Goal: Information Seeking & Learning: Learn about a topic

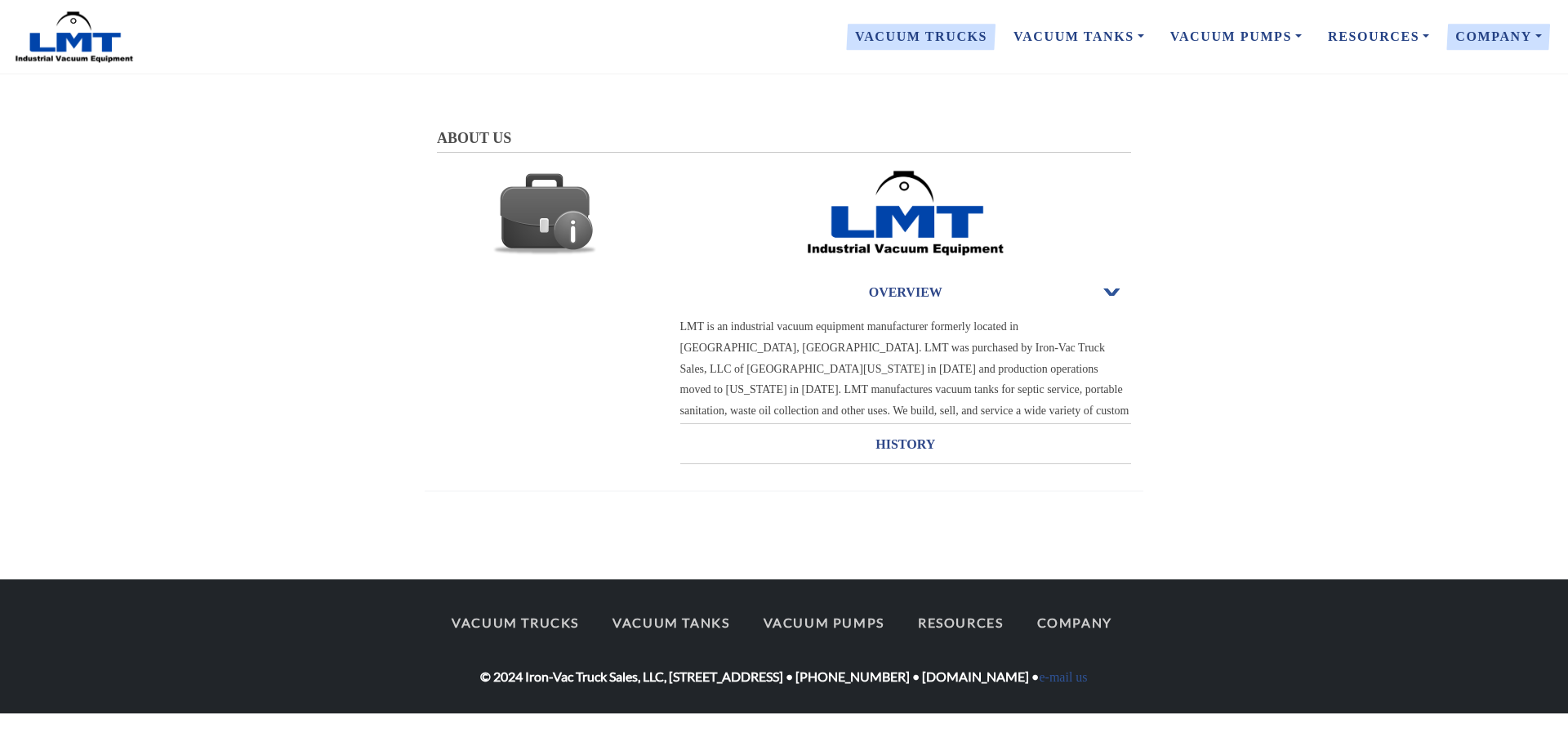
click at [953, 25] on link "Vacuum Trucks" at bounding box center [920, 37] width 159 height 34
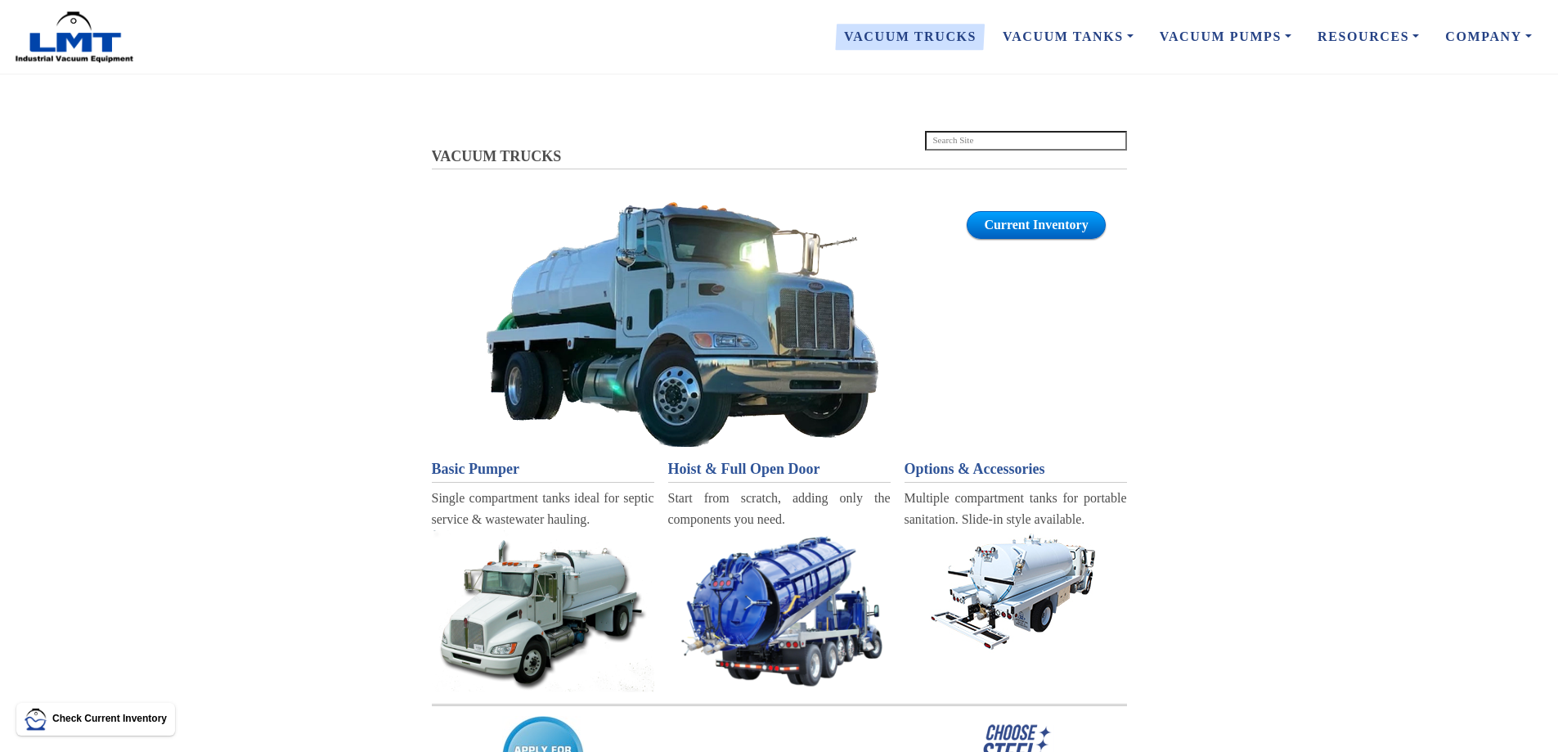
click at [1328, 236] on section "VACUUM TRUCKS Current Inventory VACUUM TRUCKS Basic Pumper Single compartment t…" at bounding box center [779, 494] width 1558 height 734
click at [959, 135] on input "search" at bounding box center [1026, 141] width 202 height 20
type input "lmt3500"
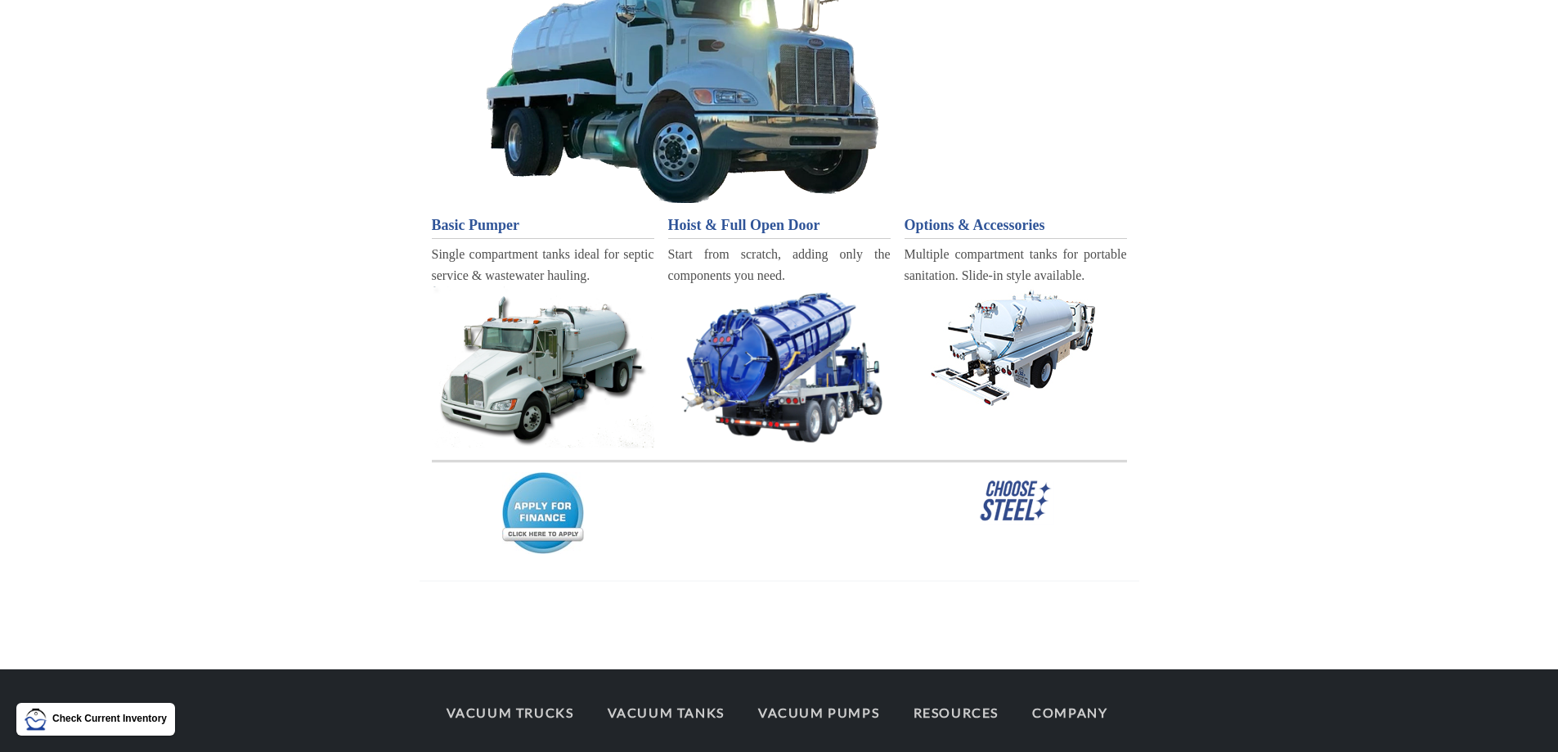
scroll to position [245, 0]
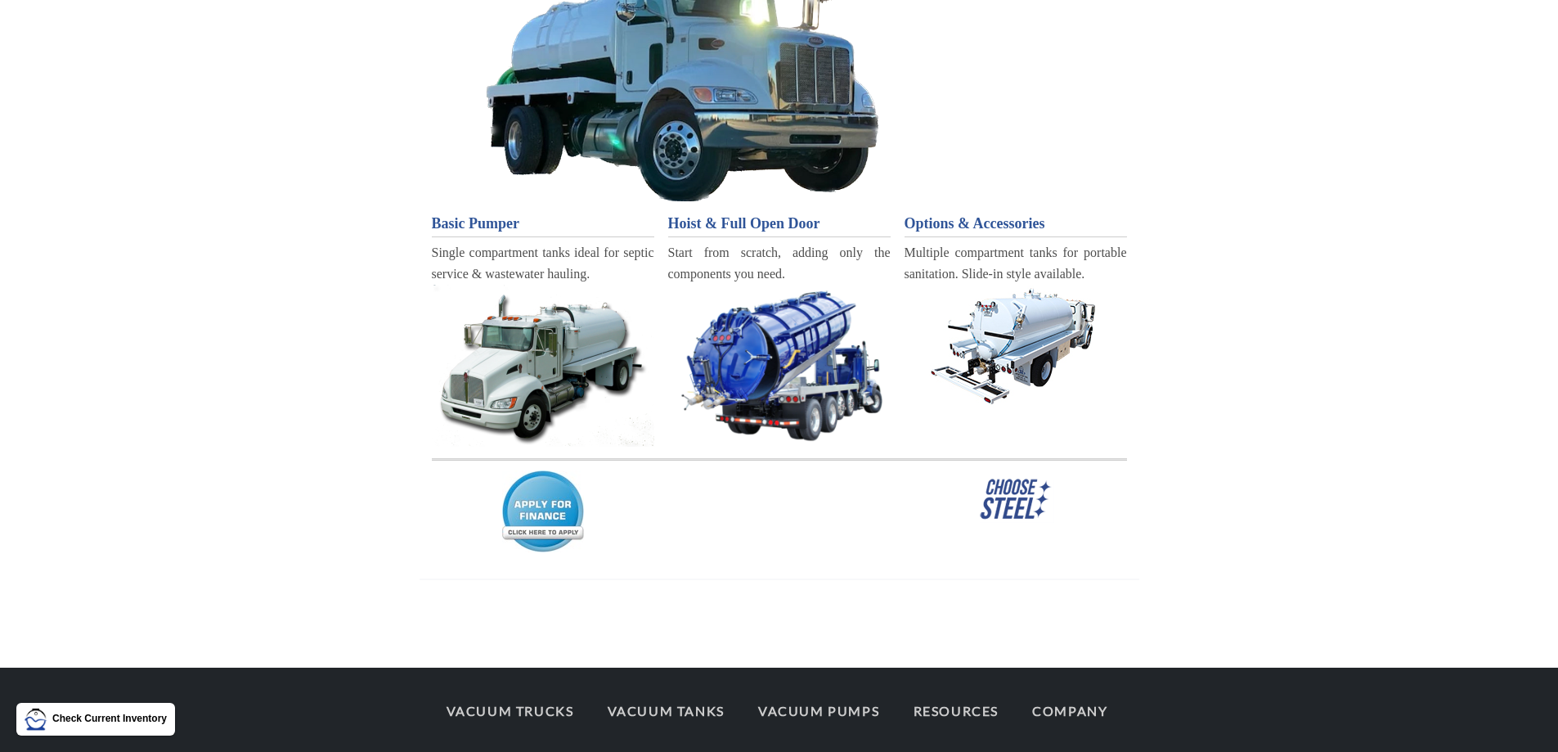
click at [473, 228] on span "Basic Pumper" at bounding box center [476, 223] width 88 height 16
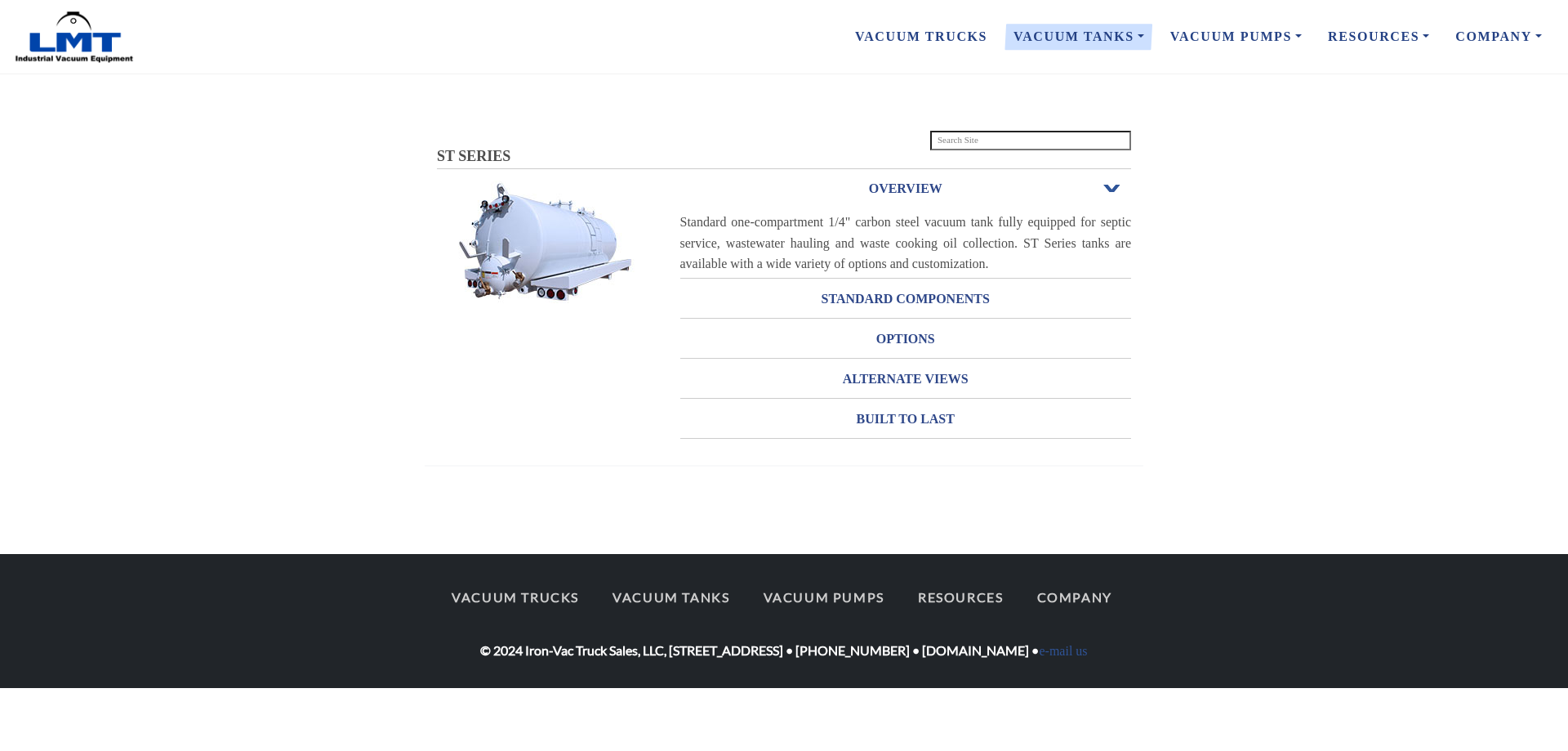
click at [1117, 187] on span "Open or Close" at bounding box center [1111, 188] width 21 height 11
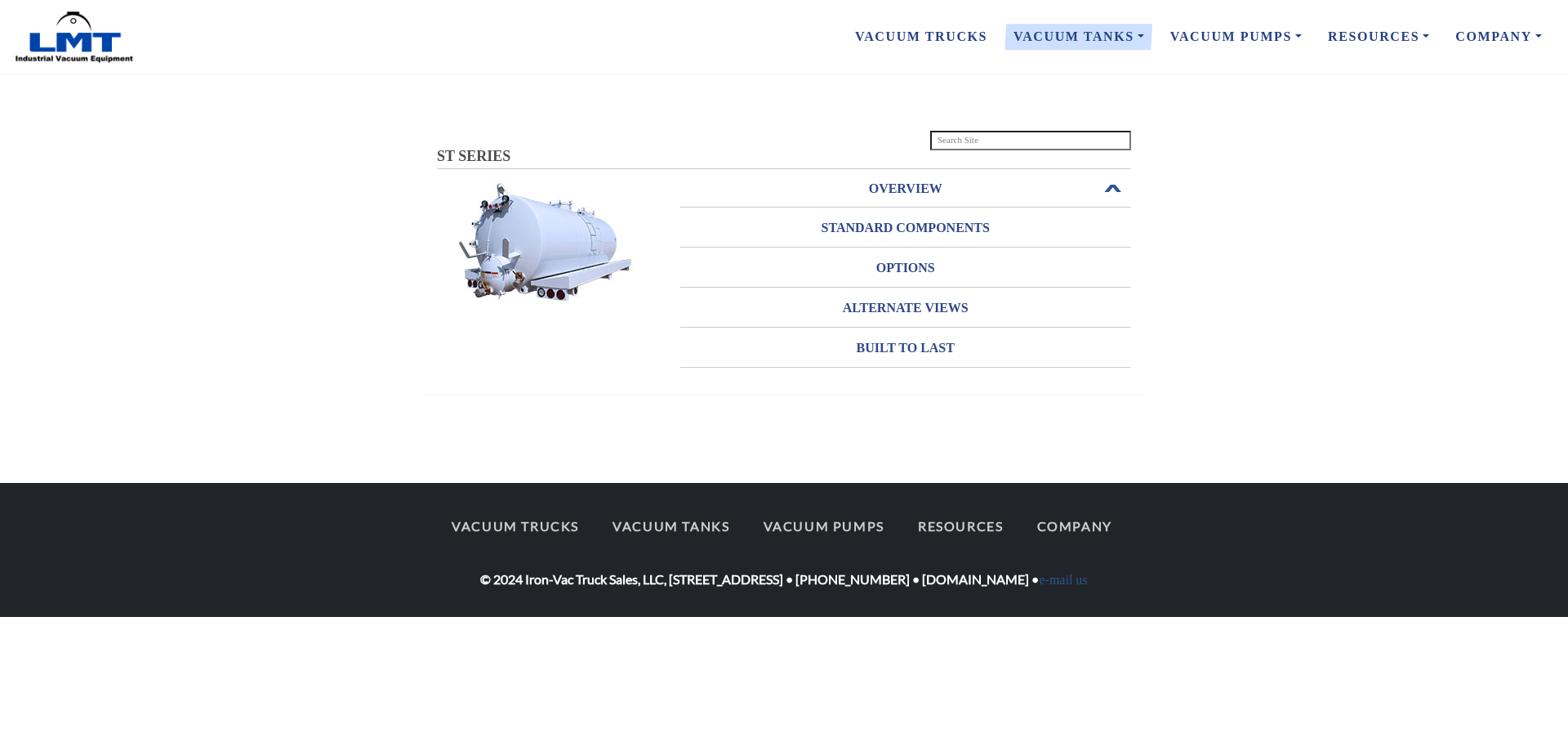
click at [1116, 188] on span "Open or Close" at bounding box center [1111, 188] width 21 height 11
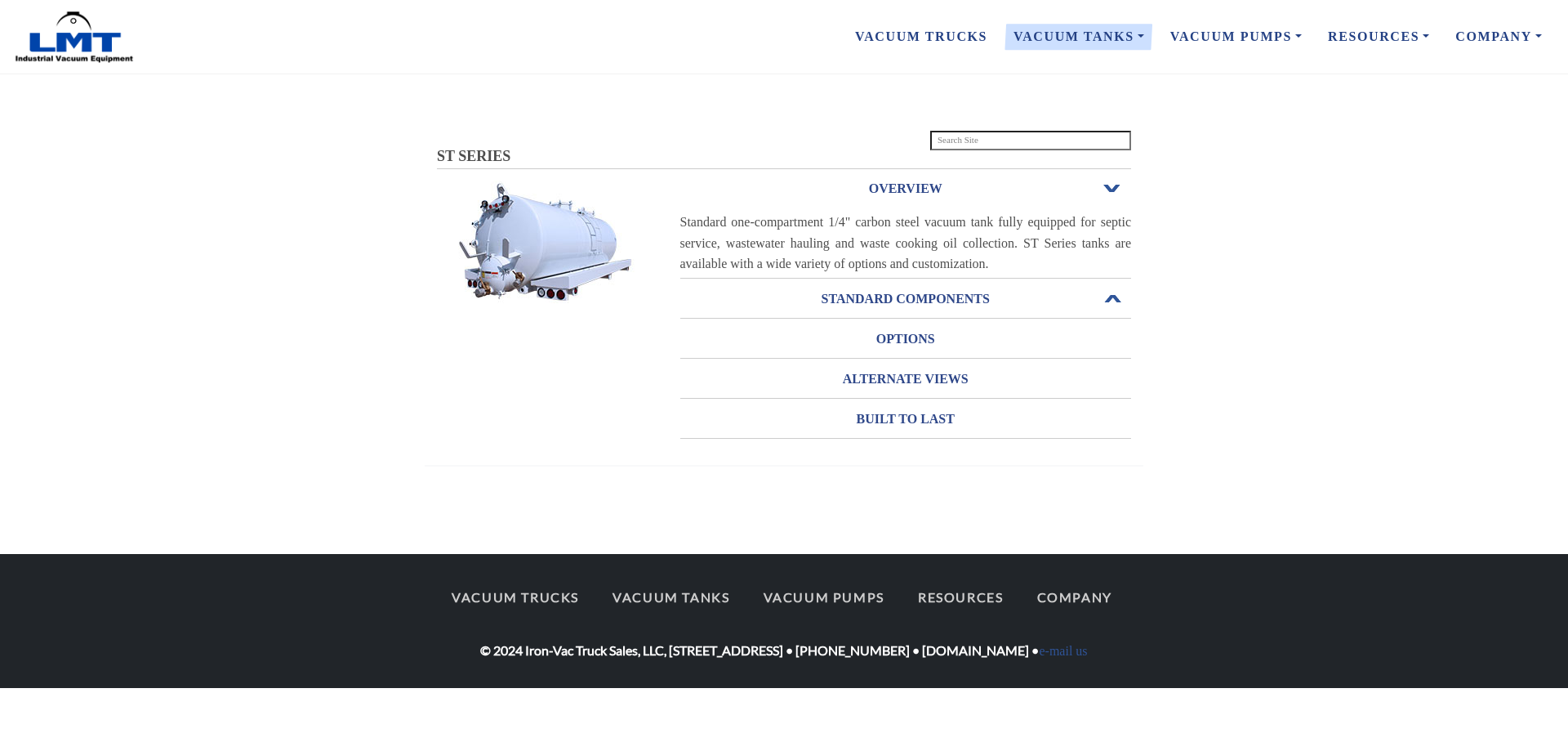
click at [1092, 299] on h3 "STANDARD COMPONENTS" at bounding box center [905, 299] width 451 height 26
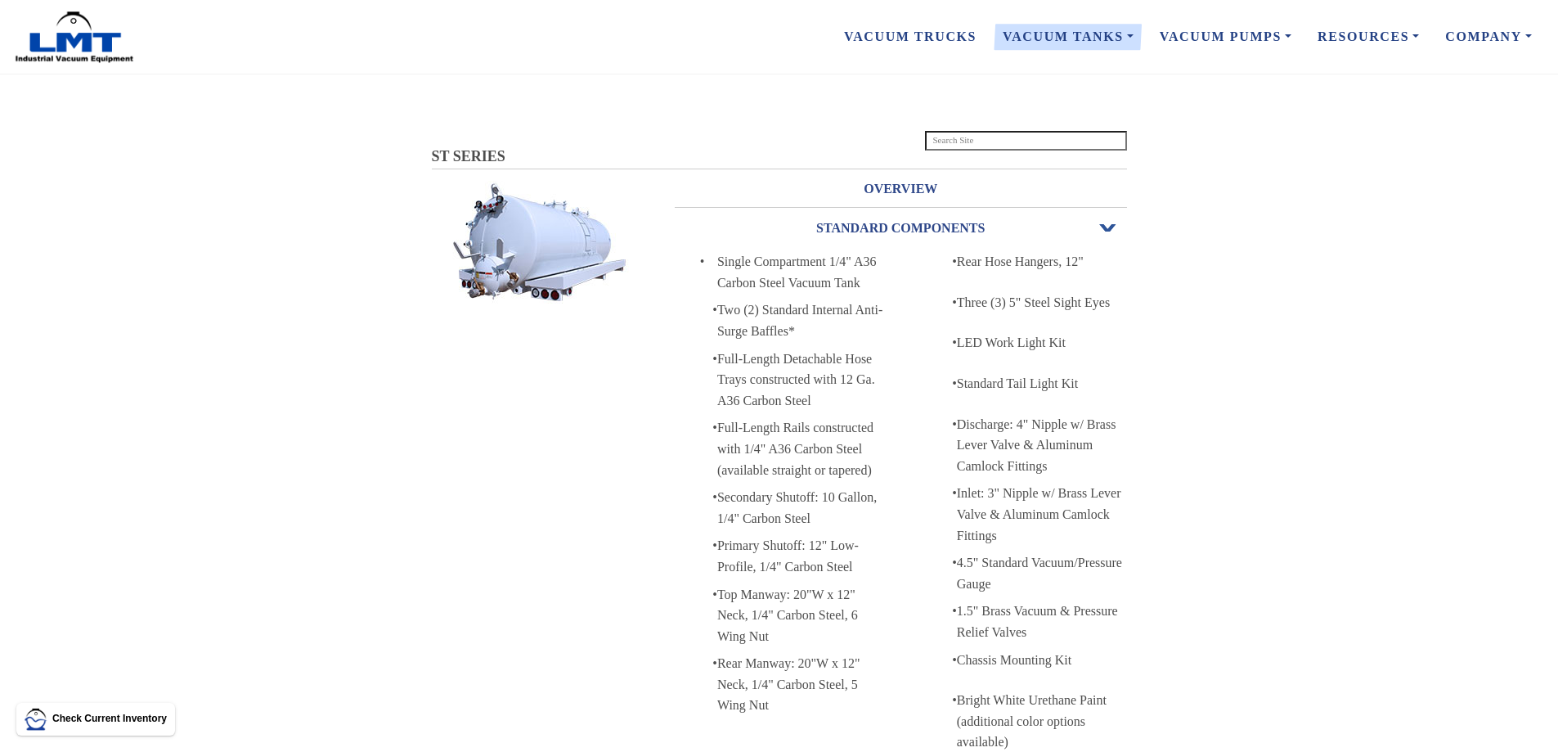
click at [1100, 226] on span "Open or Close" at bounding box center [1108, 227] width 21 height 11
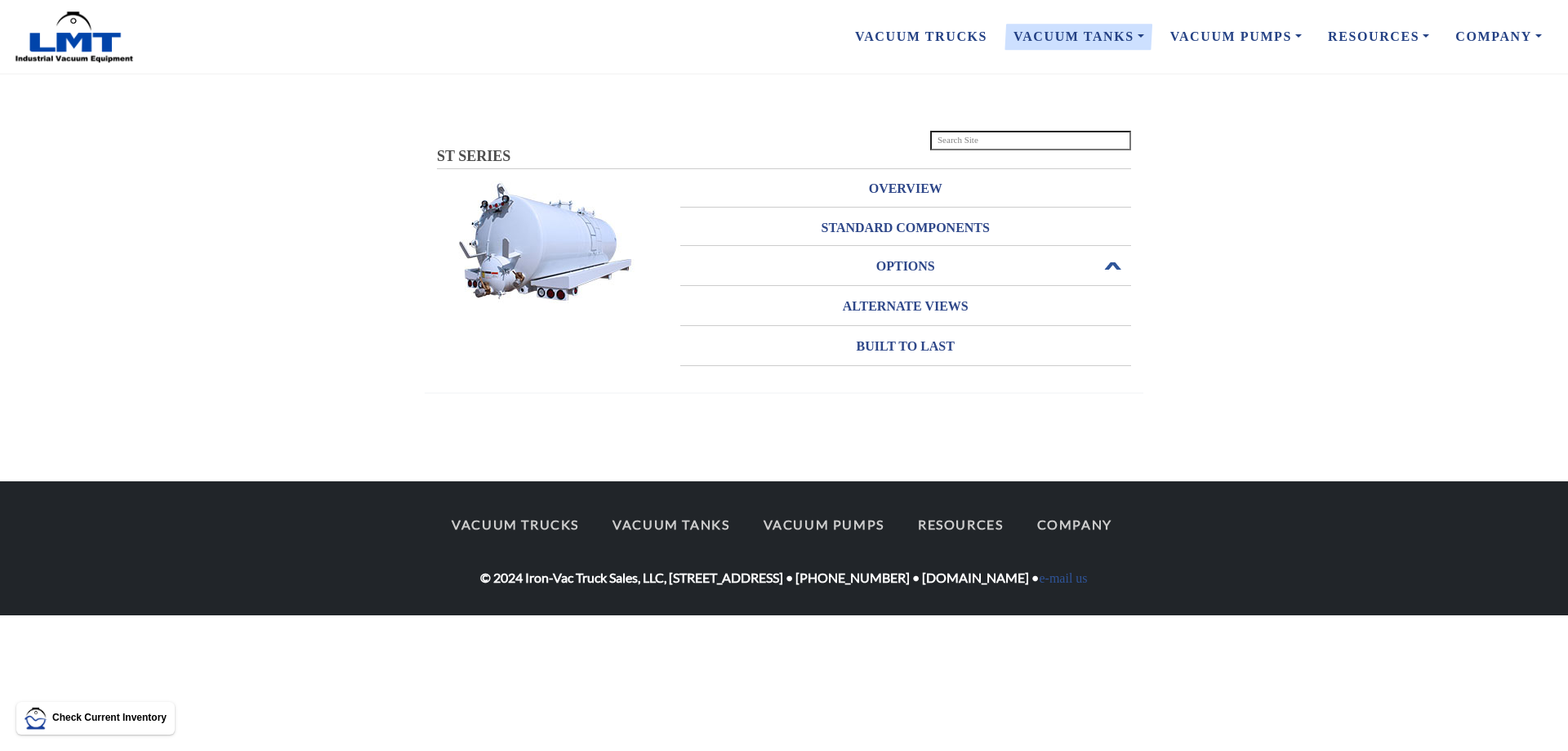
click at [926, 267] on h3 "OPTIONS" at bounding box center [905, 267] width 451 height 26
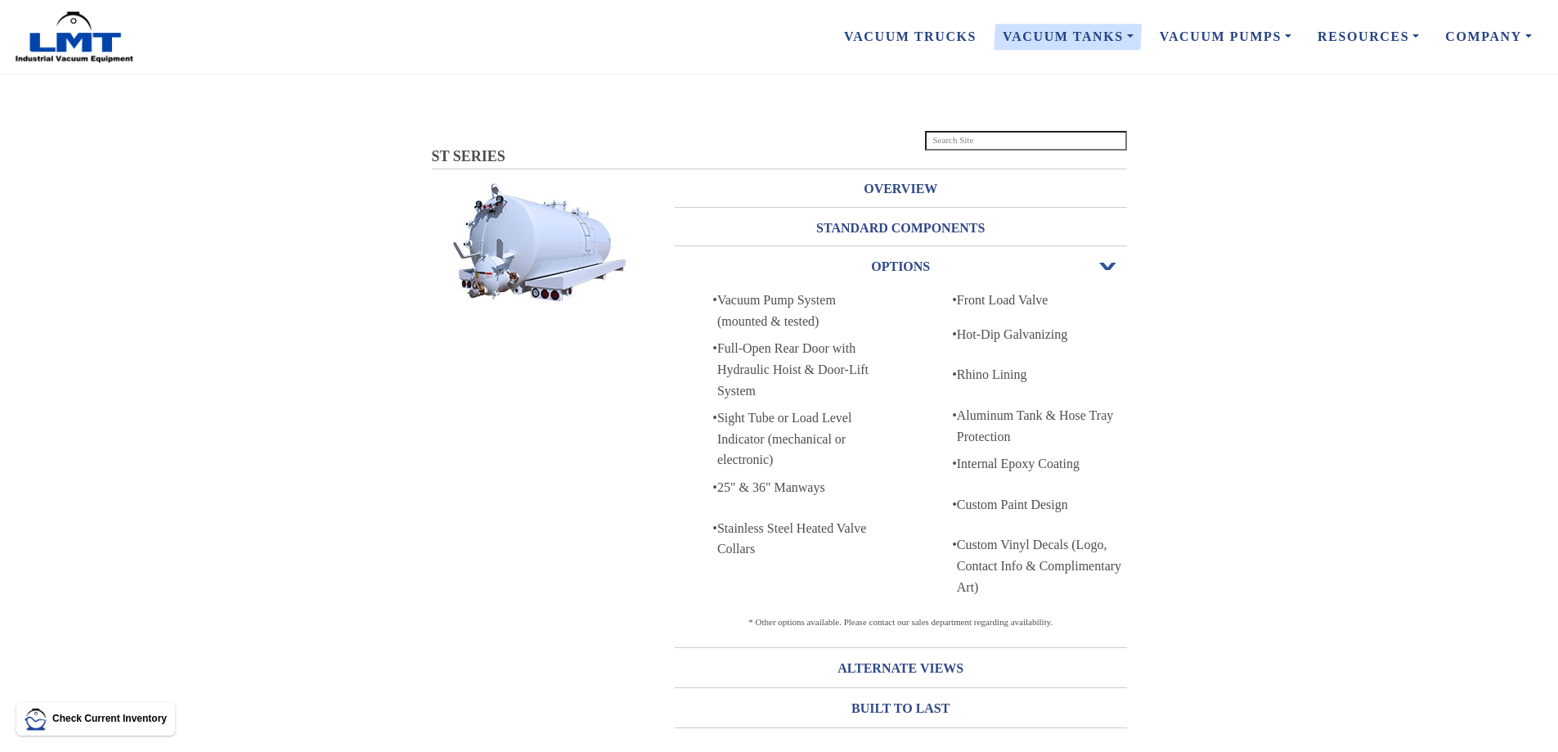
click at [1103, 267] on span "Open or Close" at bounding box center [1108, 266] width 21 height 11
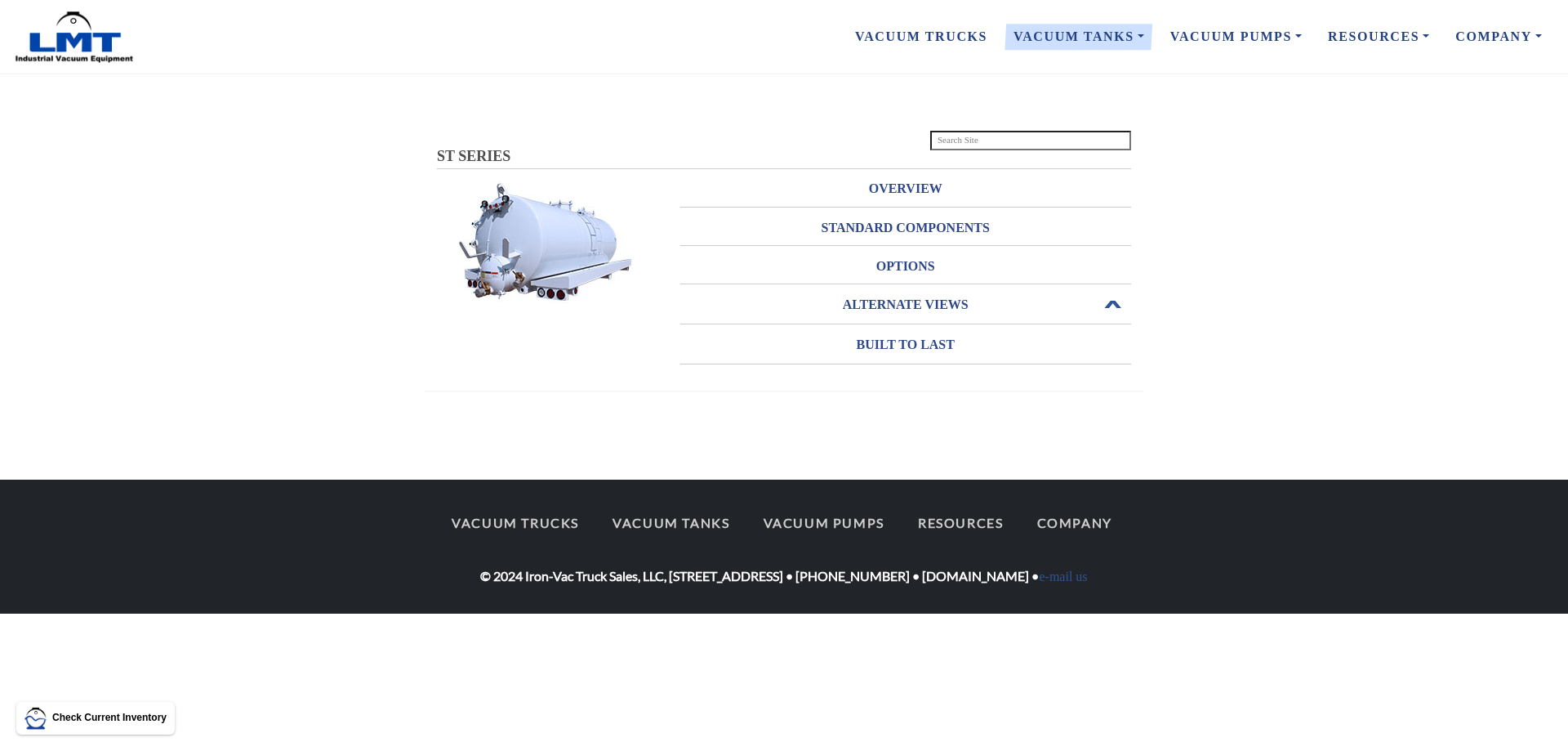
click at [1110, 303] on span "Open or Close" at bounding box center [1111, 304] width 21 height 11
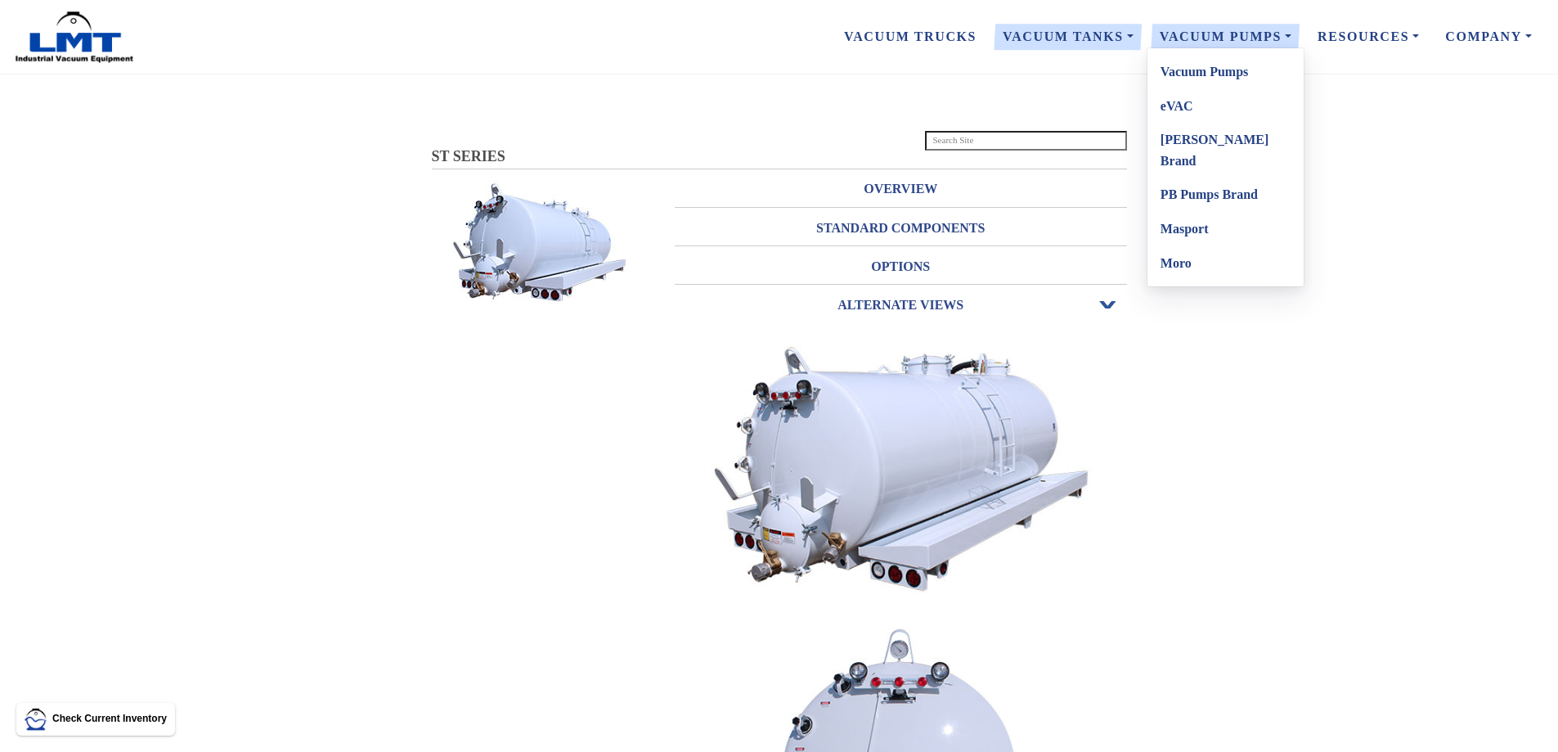
click at [1181, 107] on link "eVAC" at bounding box center [1226, 106] width 156 height 34
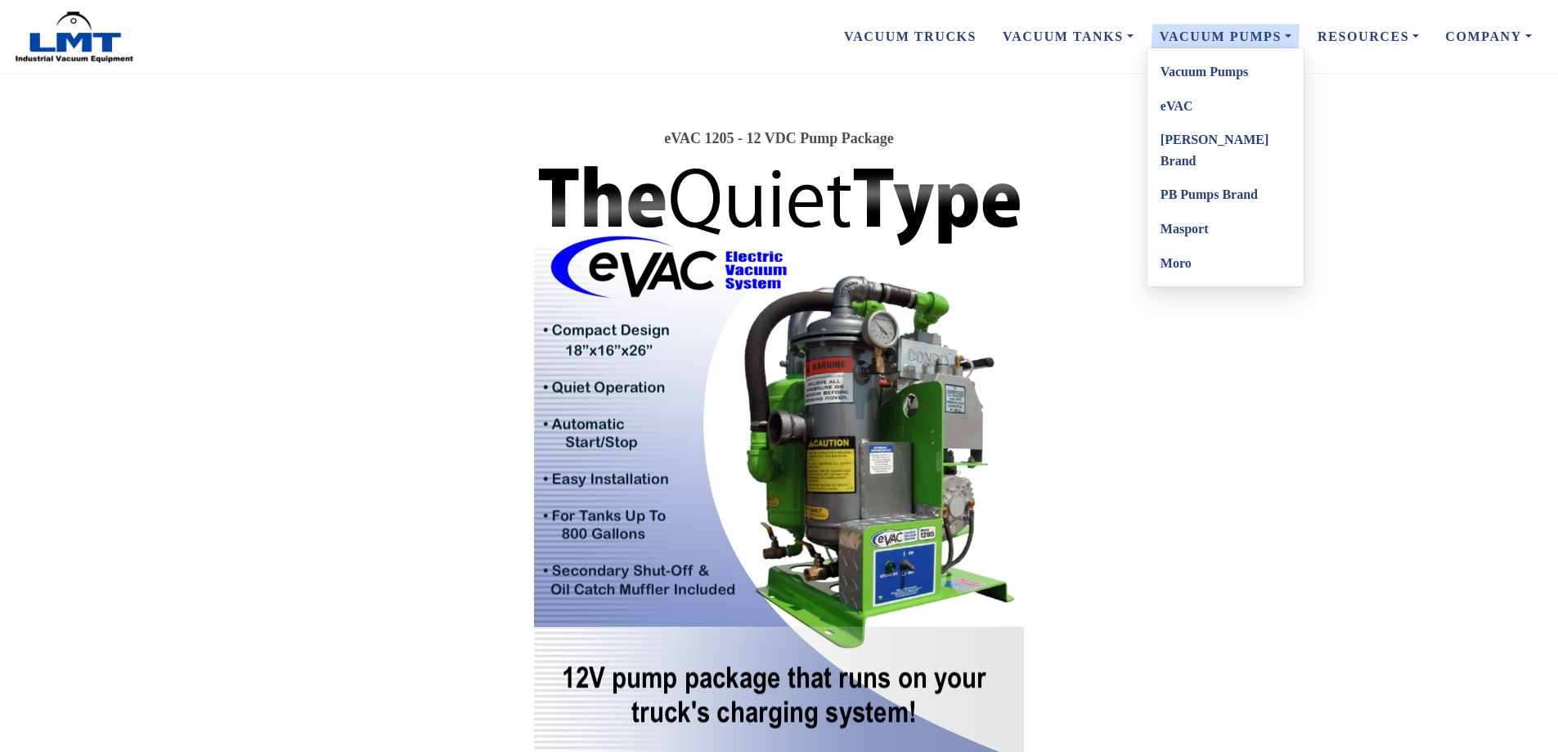
click at [1187, 71] on link "Vacuum Pumps" at bounding box center [1226, 72] width 156 height 34
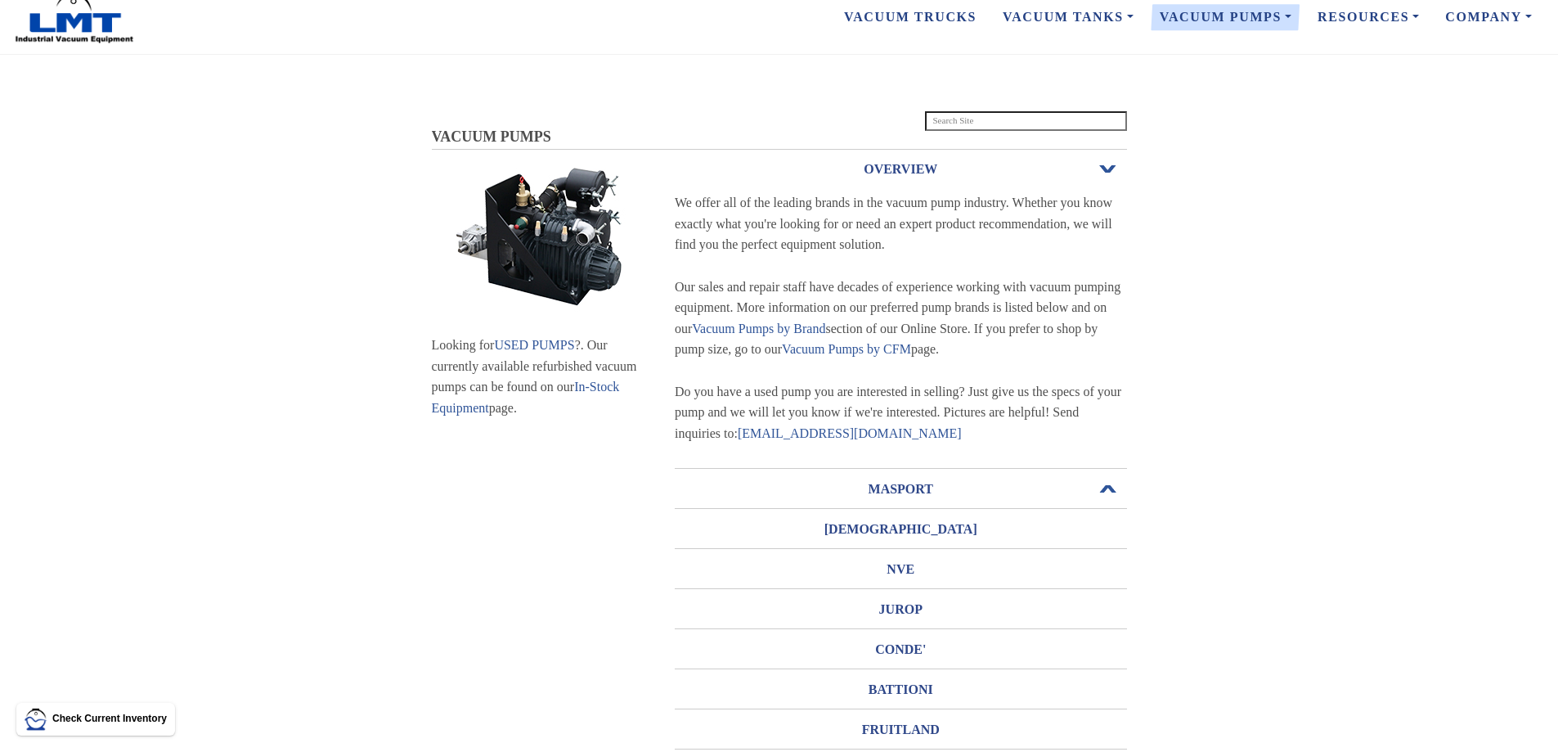
scroll to position [14, 0]
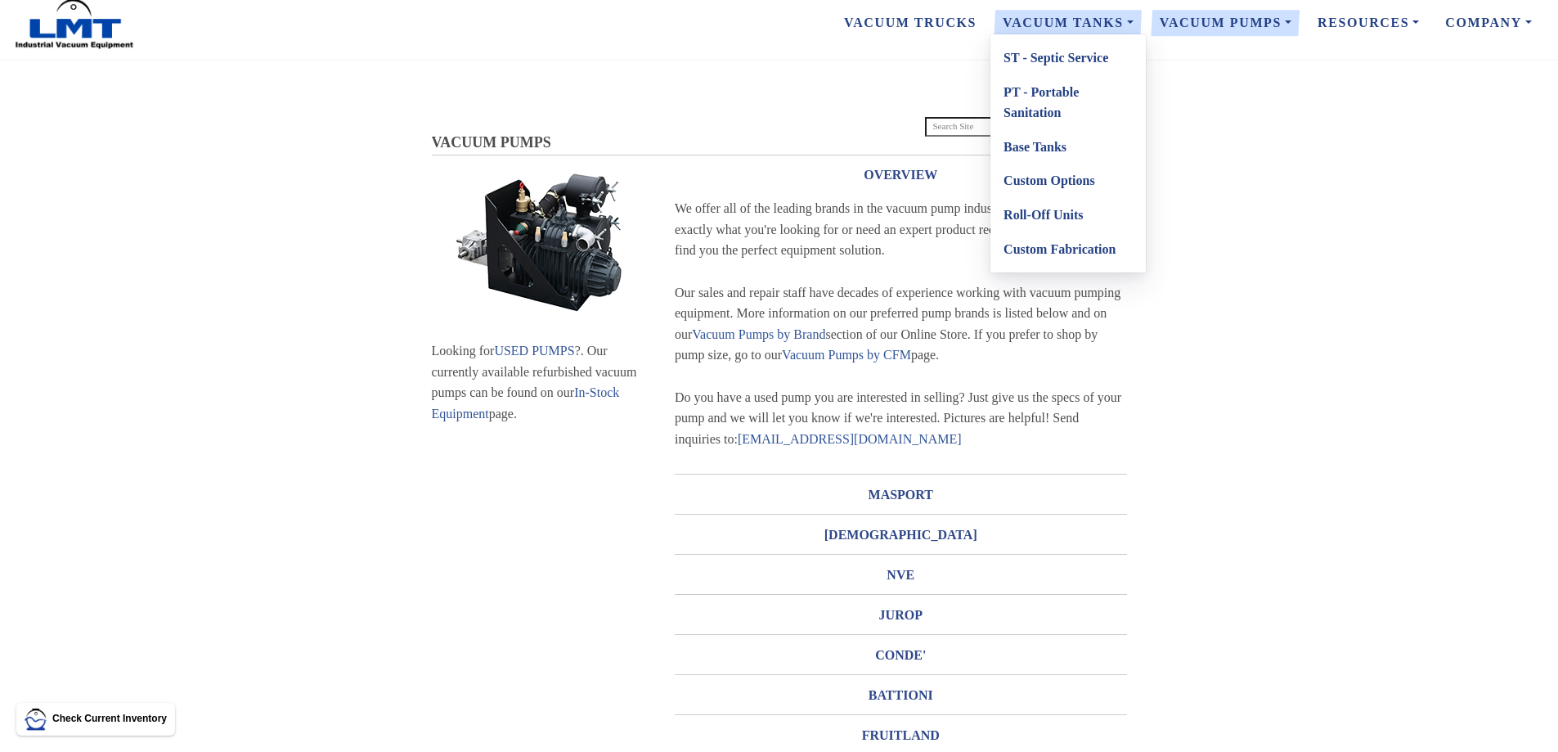
click at [1080, 18] on link "Vacuum Tanks" at bounding box center [1068, 23] width 157 height 34
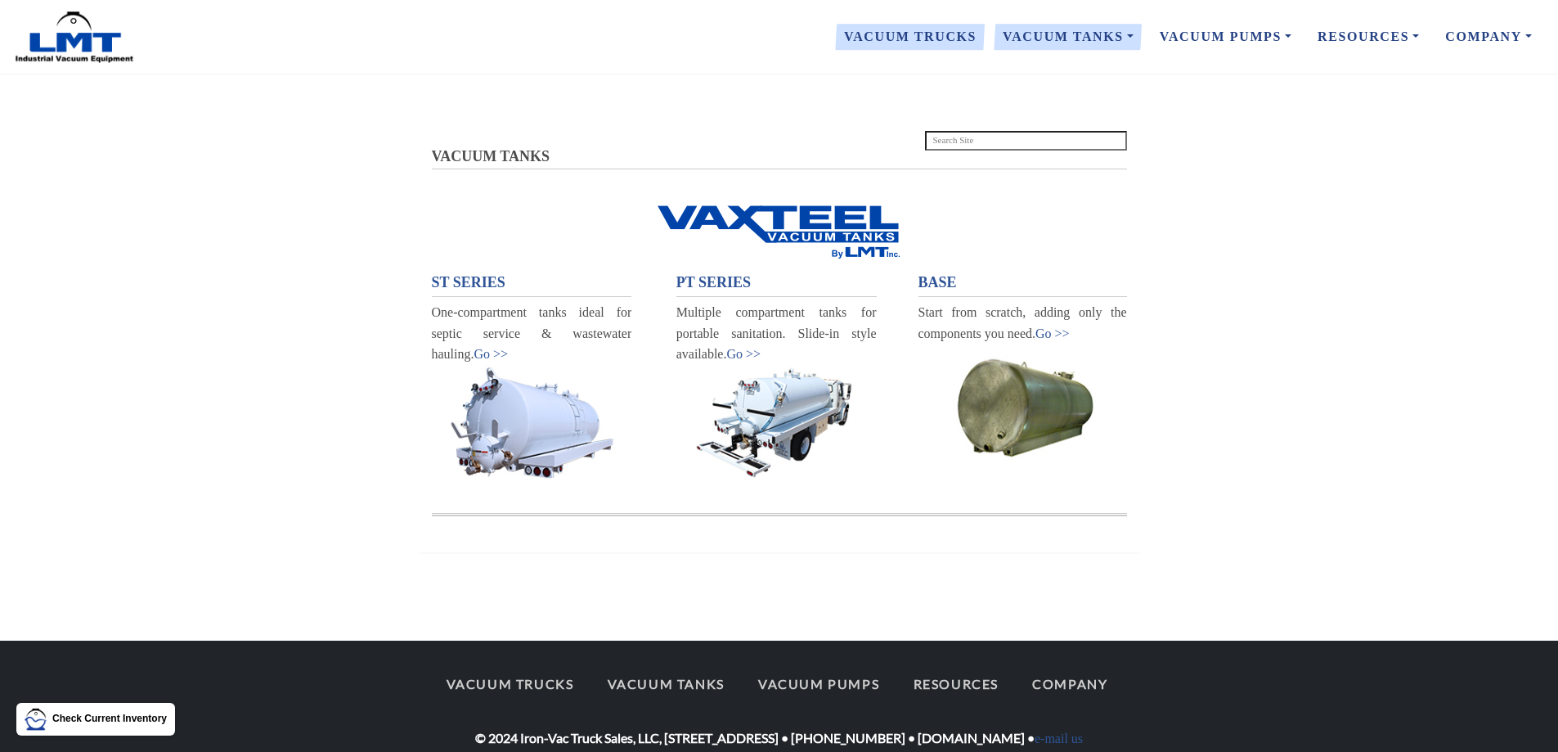
click at [907, 38] on link "Vacuum Trucks" at bounding box center [910, 37] width 159 height 34
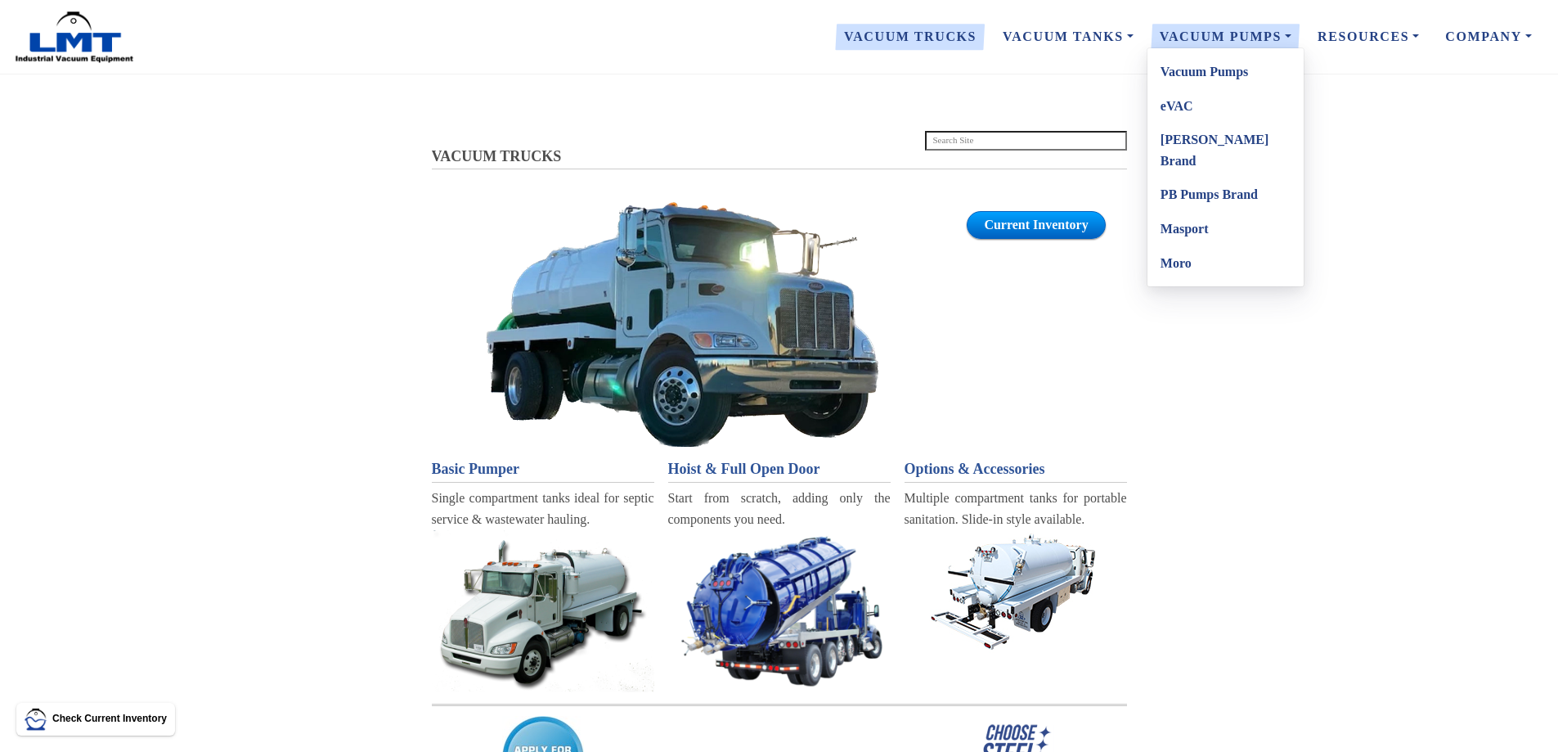
click at [1207, 70] on link "Vacuum Pumps" at bounding box center [1226, 72] width 156 height 34
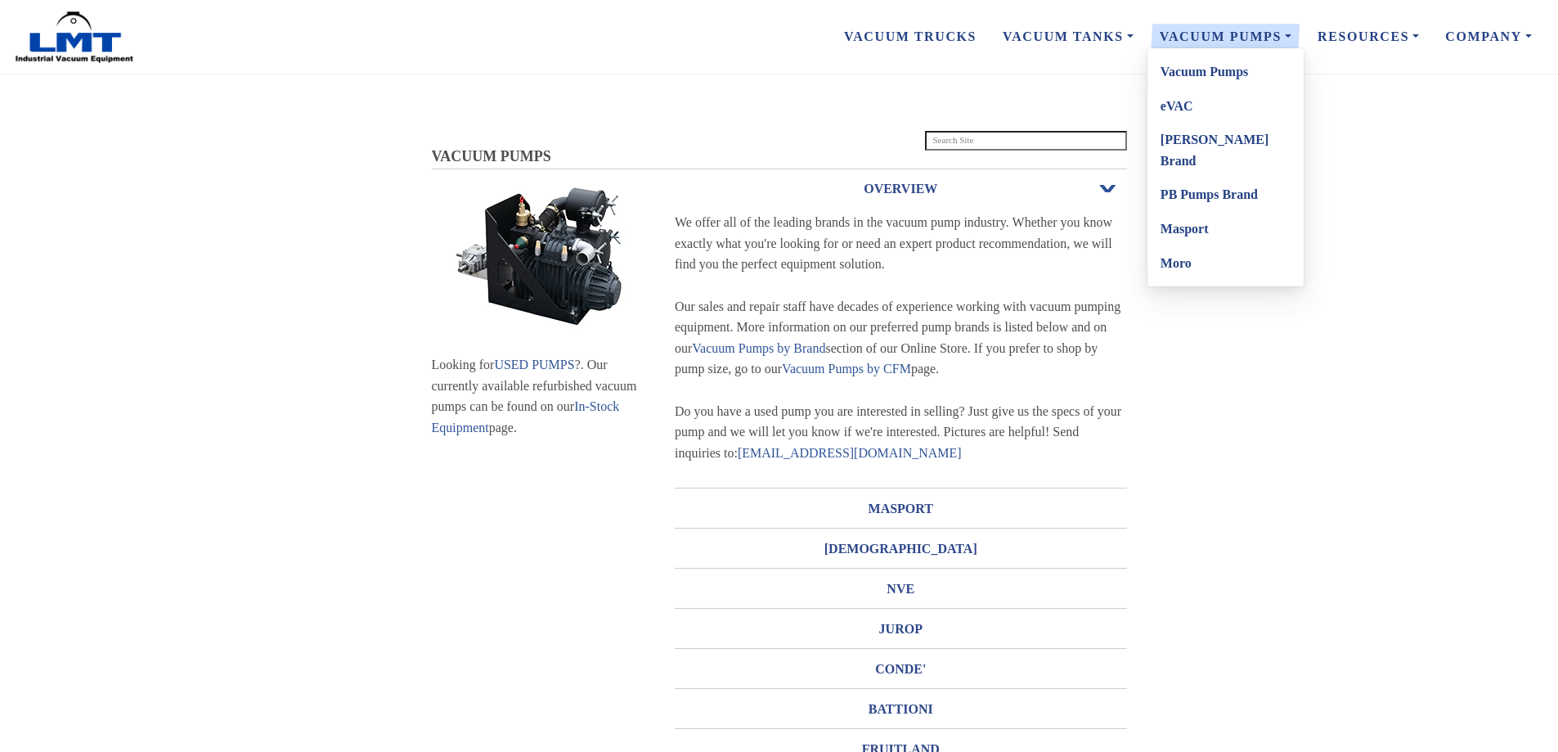
click at [1211, 40] on link "Vacuum Pumps" at bounding box center [1226, 37] width 158 height 34
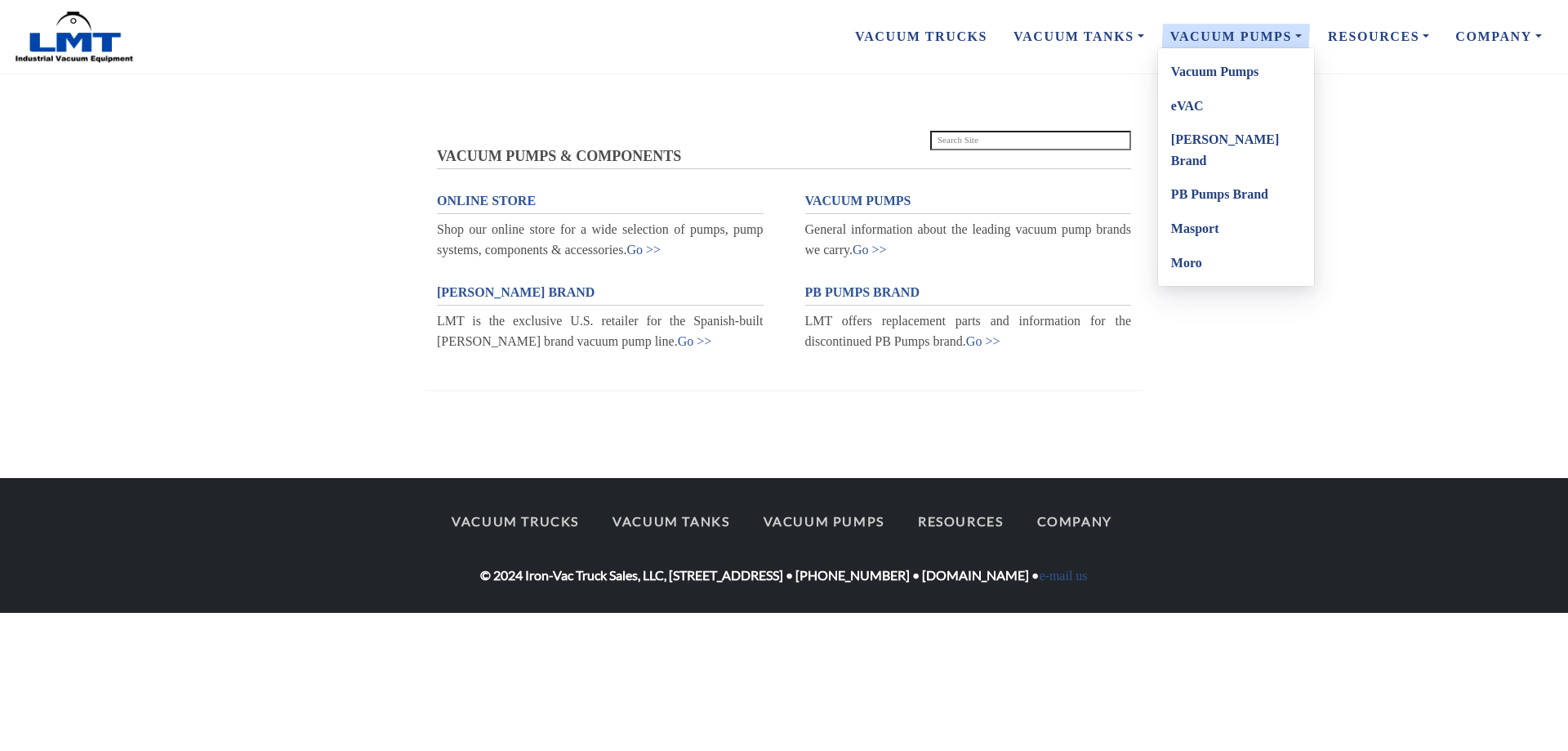
click at [1226, 29] on link "Vacuum Pumps" at bounding box center [1236, 37] width 158 height 34
click at [1208, 212] on link "Masport" at bounding box center [1236, 229] width 156 height 34
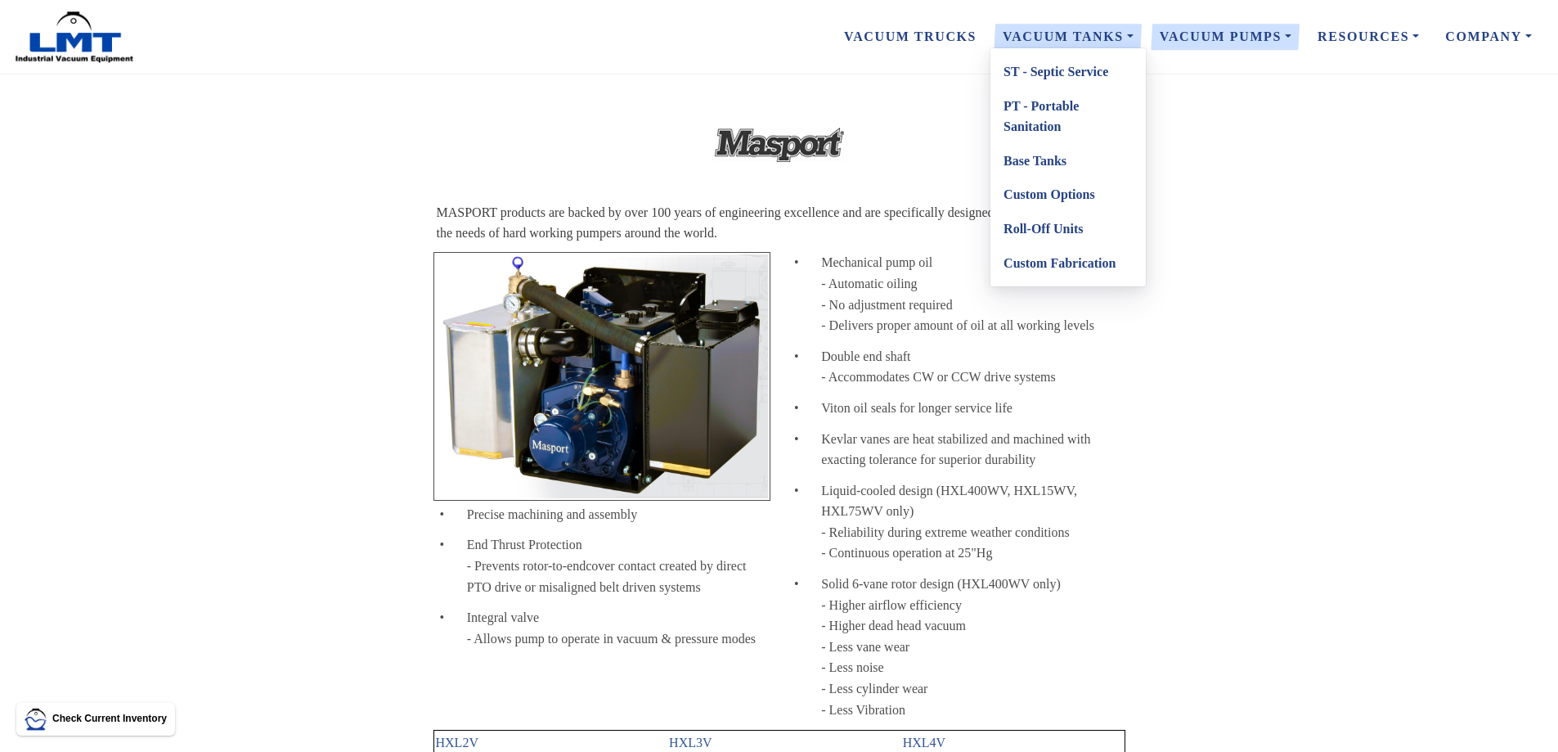
click at [1081, 69] on link "ST - Septic Service" at bounding box center [1068, 72] width 155 height 34
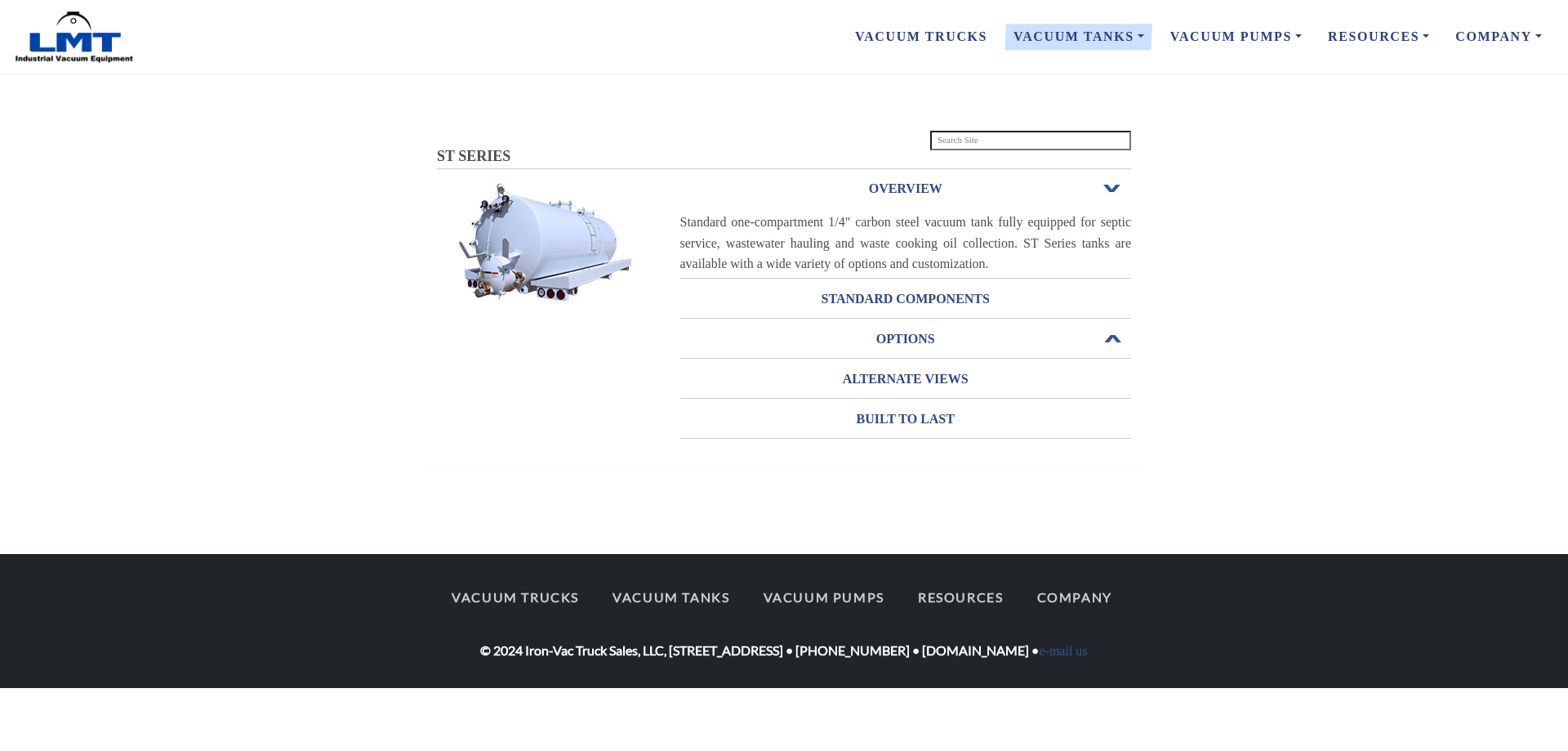
click at [1104, 339] on span "Open or Close" at bounding box center [1111, 339] width 21 height 11
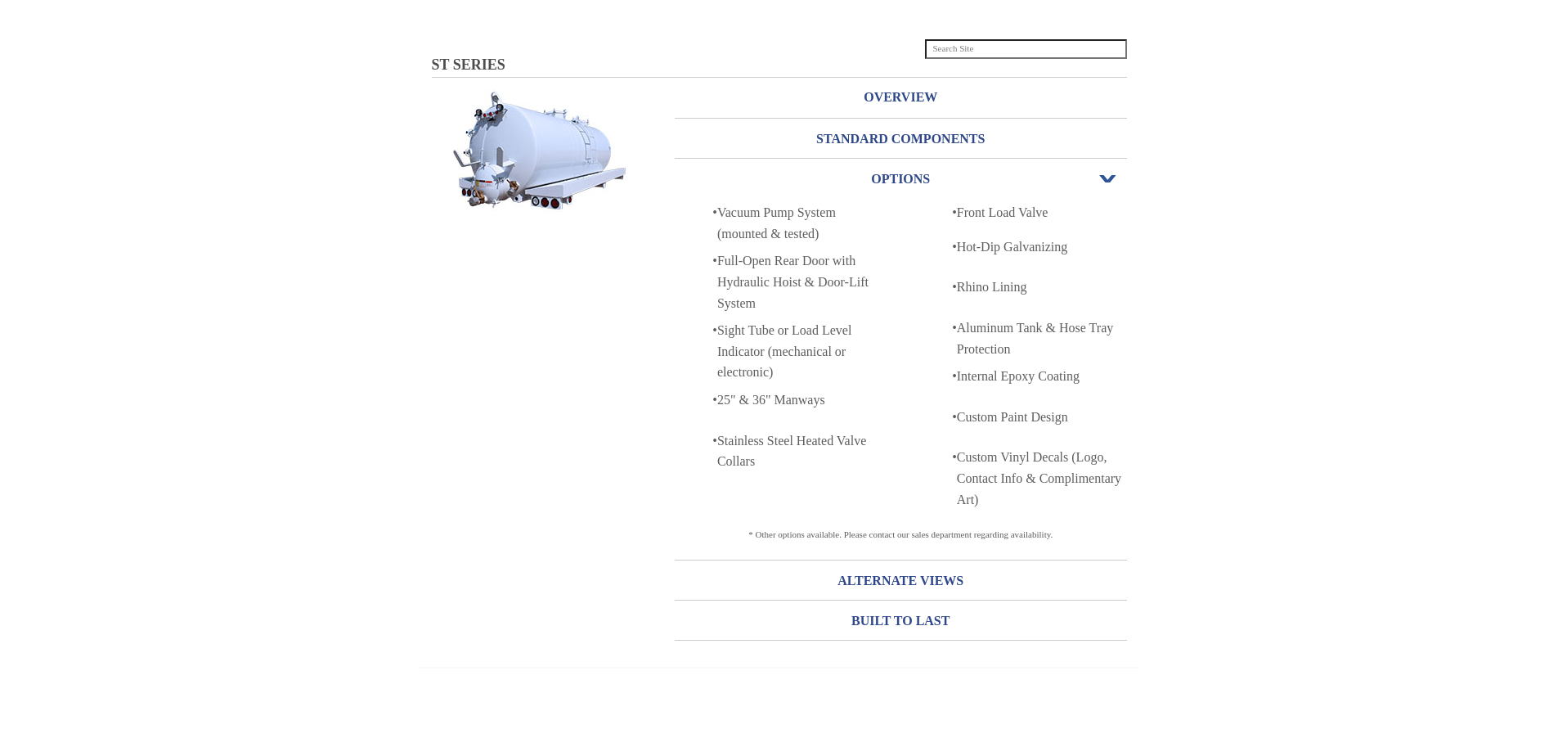
scroll to position [227, 0]
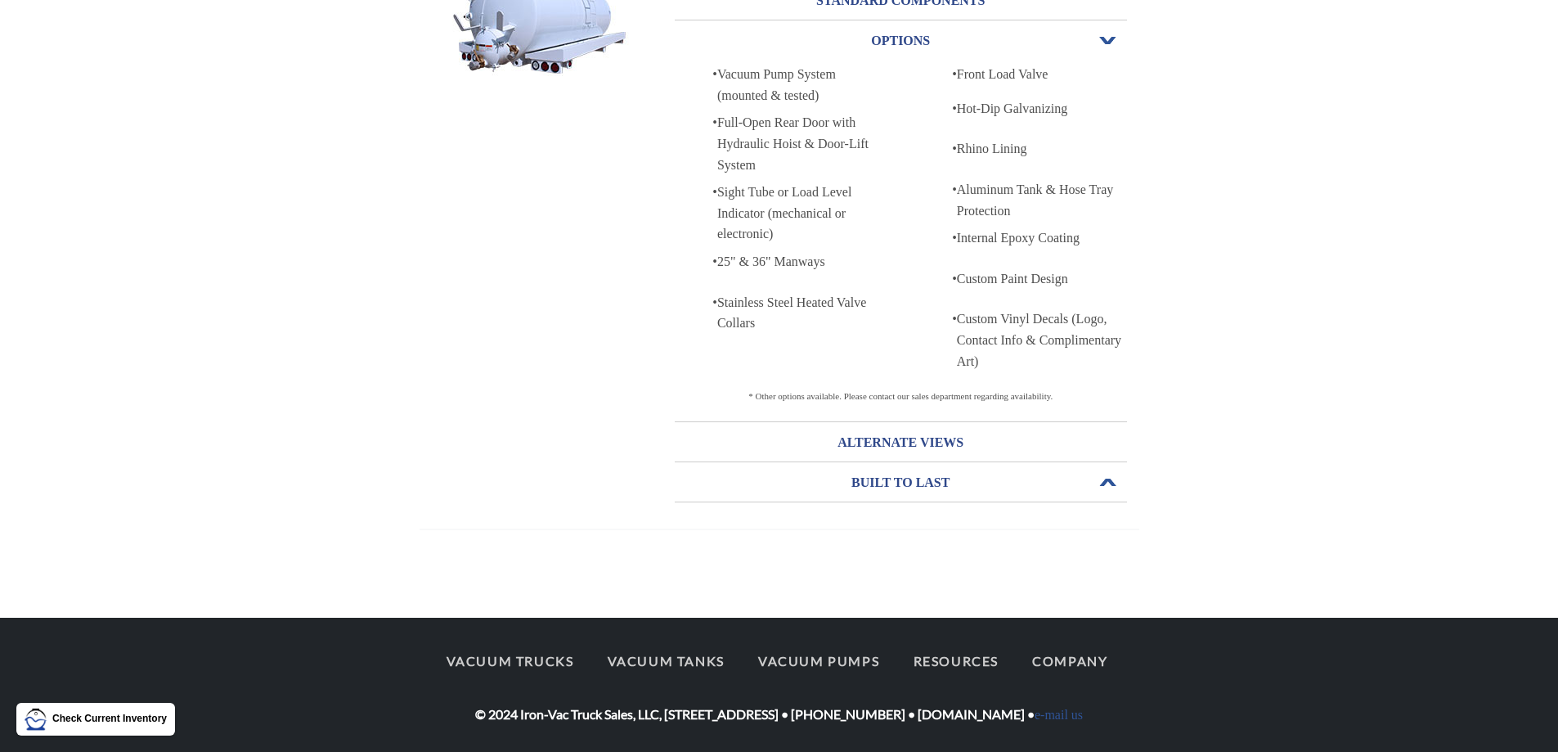
click at [1103, 492] on h3 "BUILT TO LAST" at bounding box center [901, 483] width 452 height 26
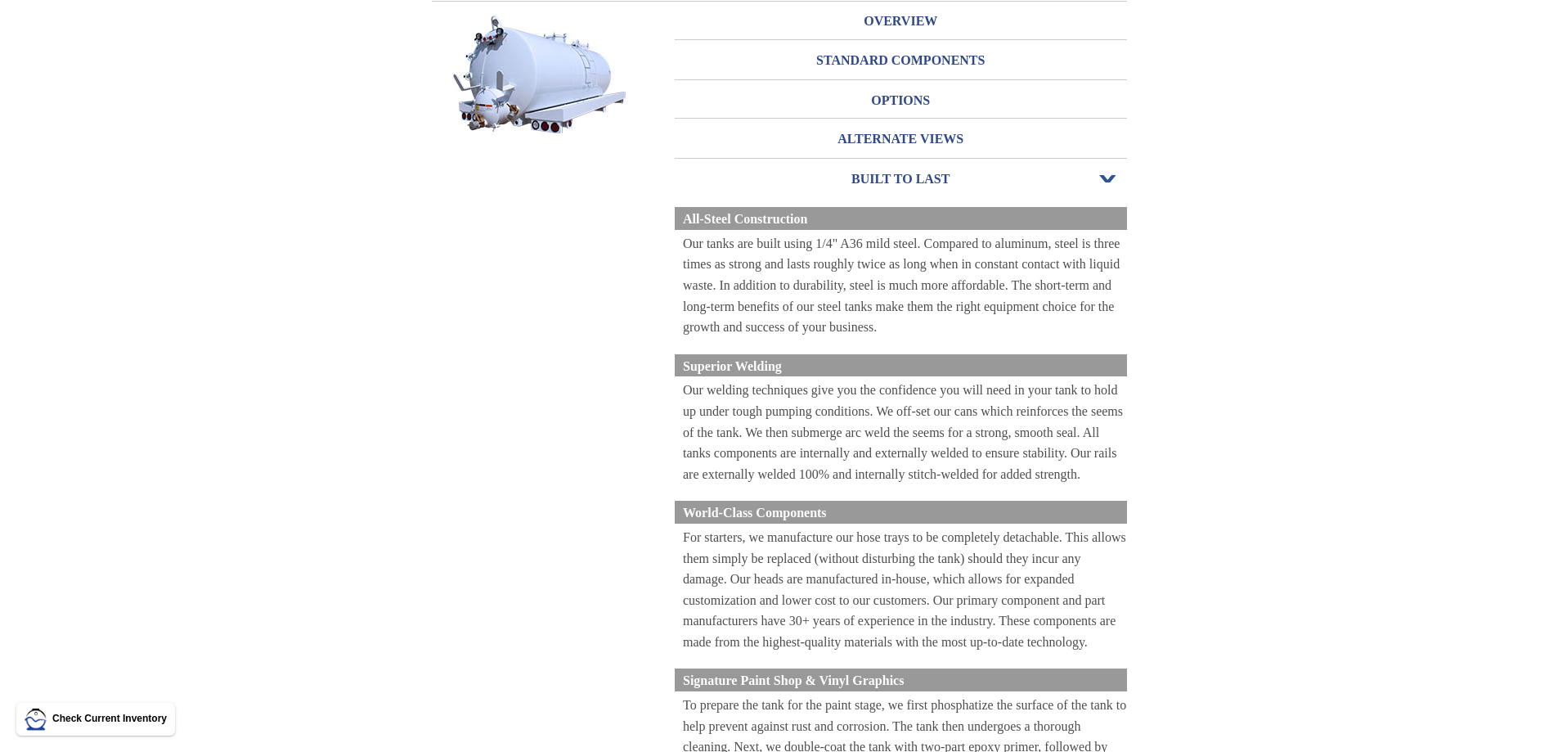
scroll to position [0, 0]
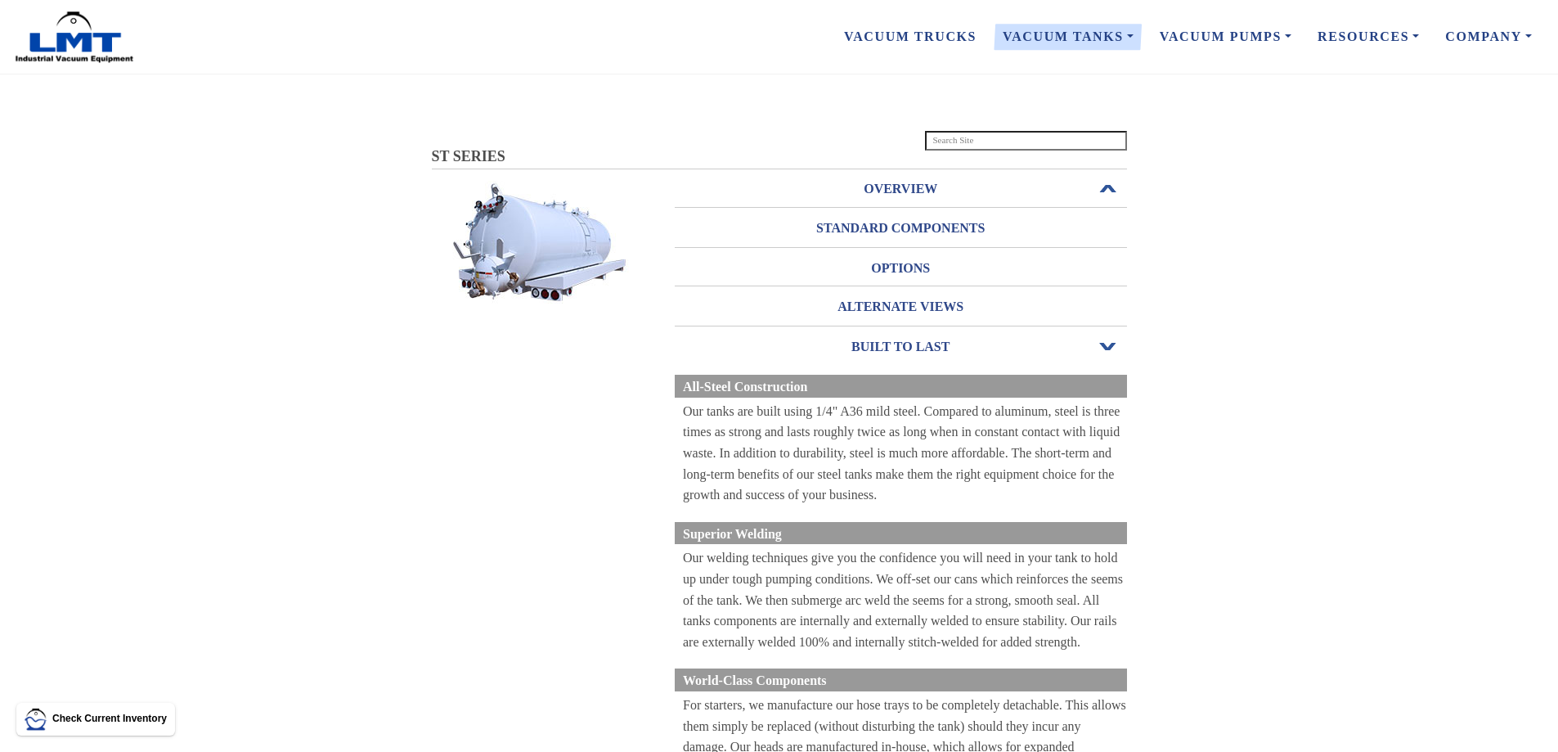
click at [1124, 197] on h3 "OVERVIEW" at bounding box center [901, 189] width 452 height 26
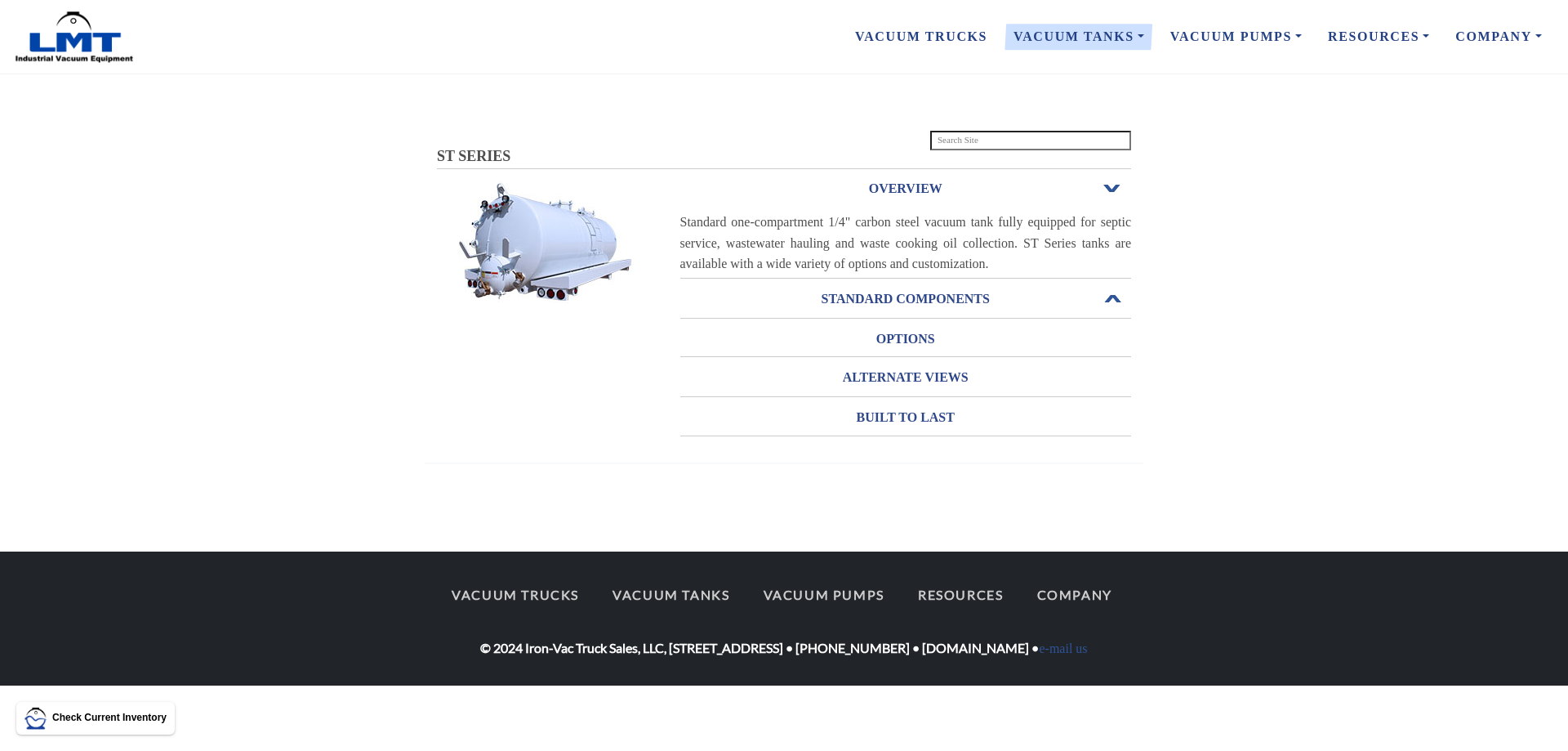
click at [1011, 305] on h3 "STANDARD COMPONENTS" at bounding box center [905, 299] width 451 height 26
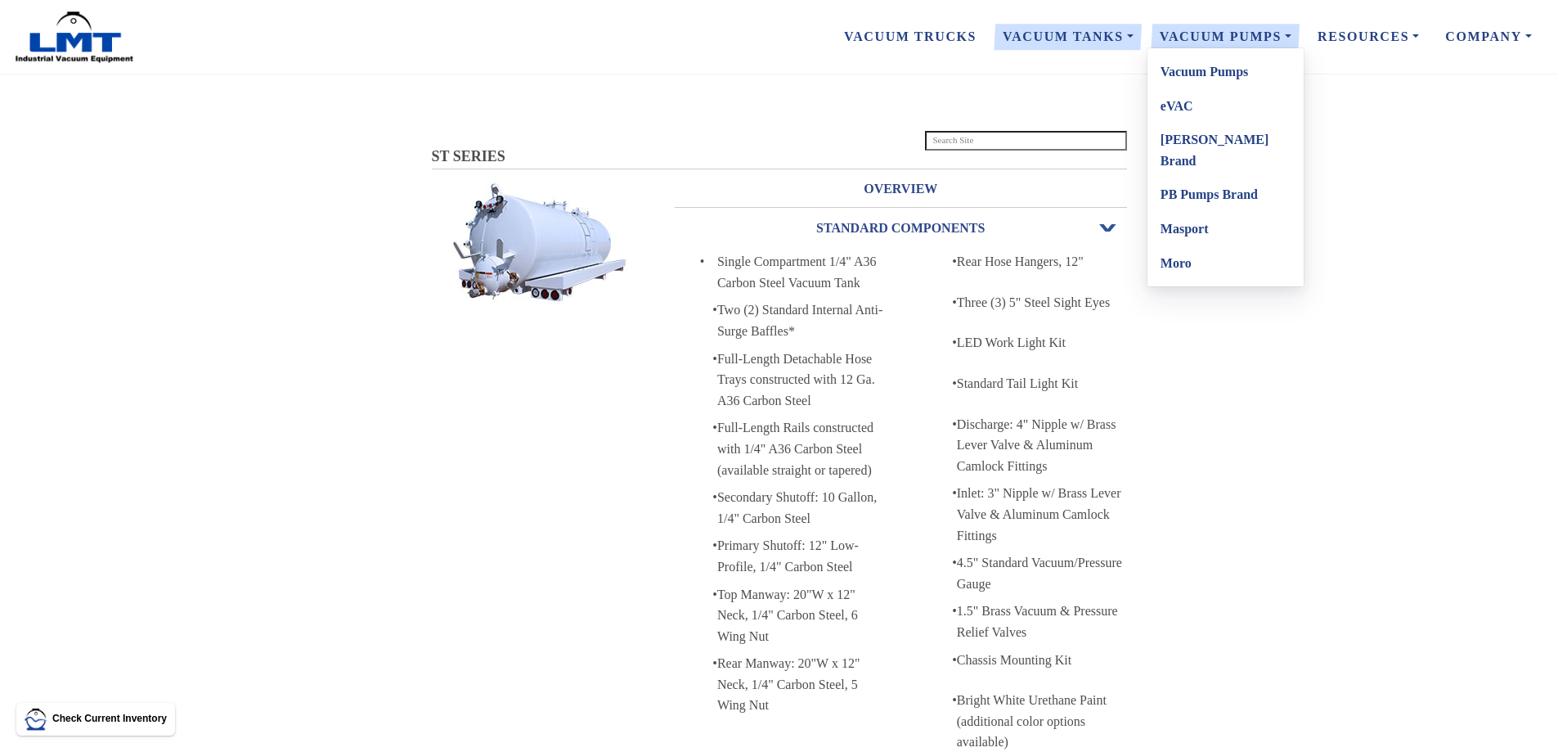
click at [1241, 69] on link "Vacuum Pumps" at bounding box center [1226, 72] width 156 height 34
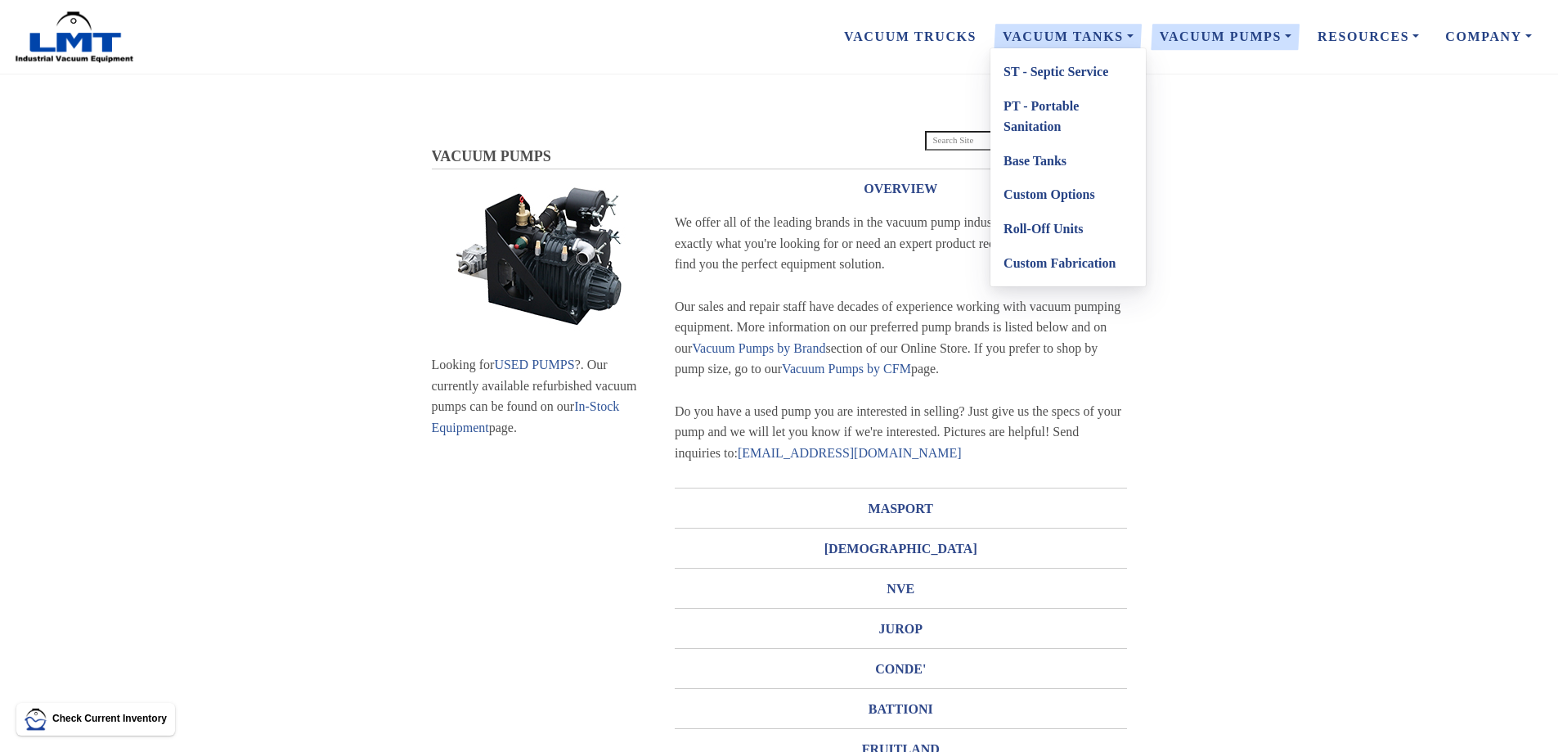
click at [1045, 198] on link "Custom Options" at bounding box center [1068, 195] width 155 height 34
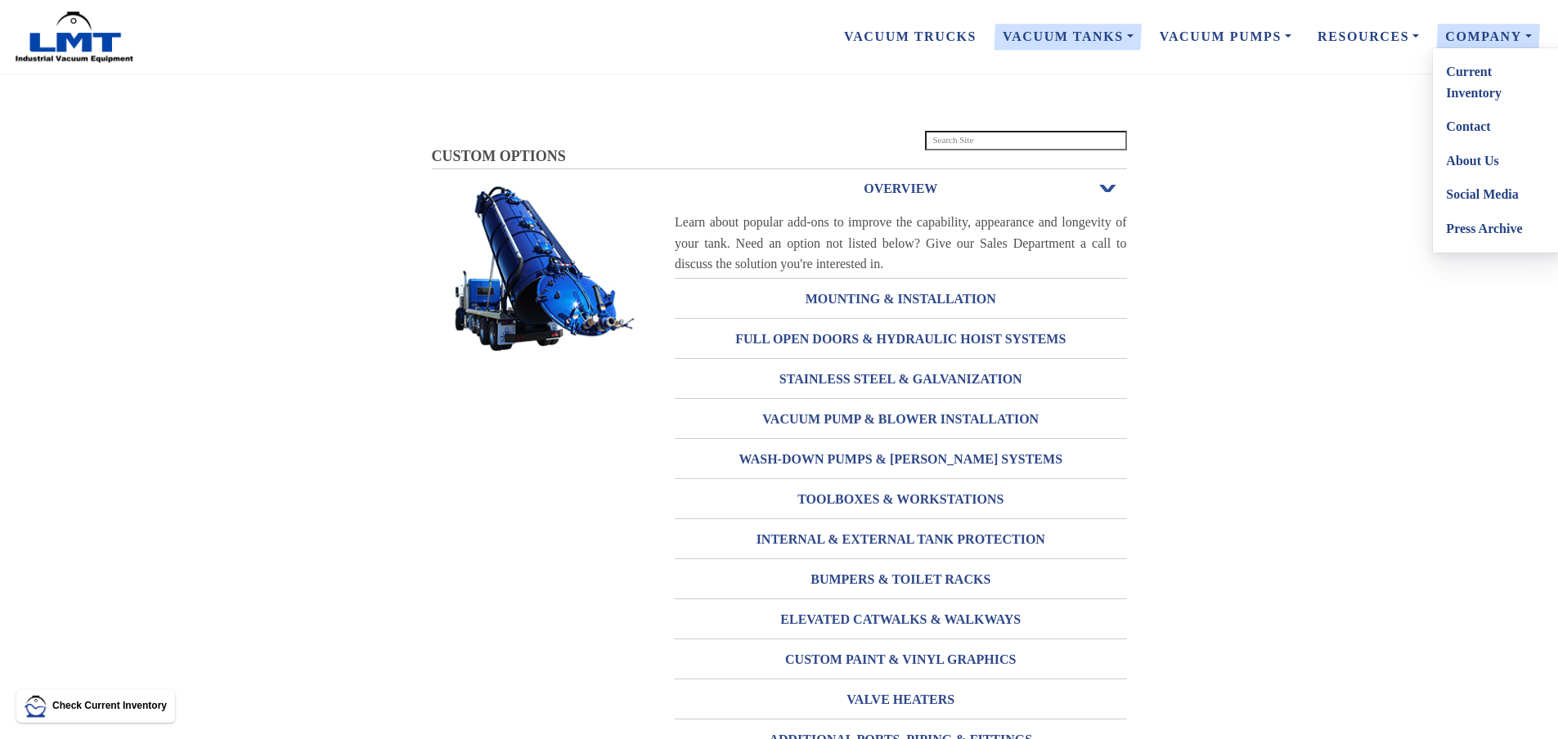
click at [1485, 43] on link "Company" at bounding box center [1488, 37] width 113 height 34
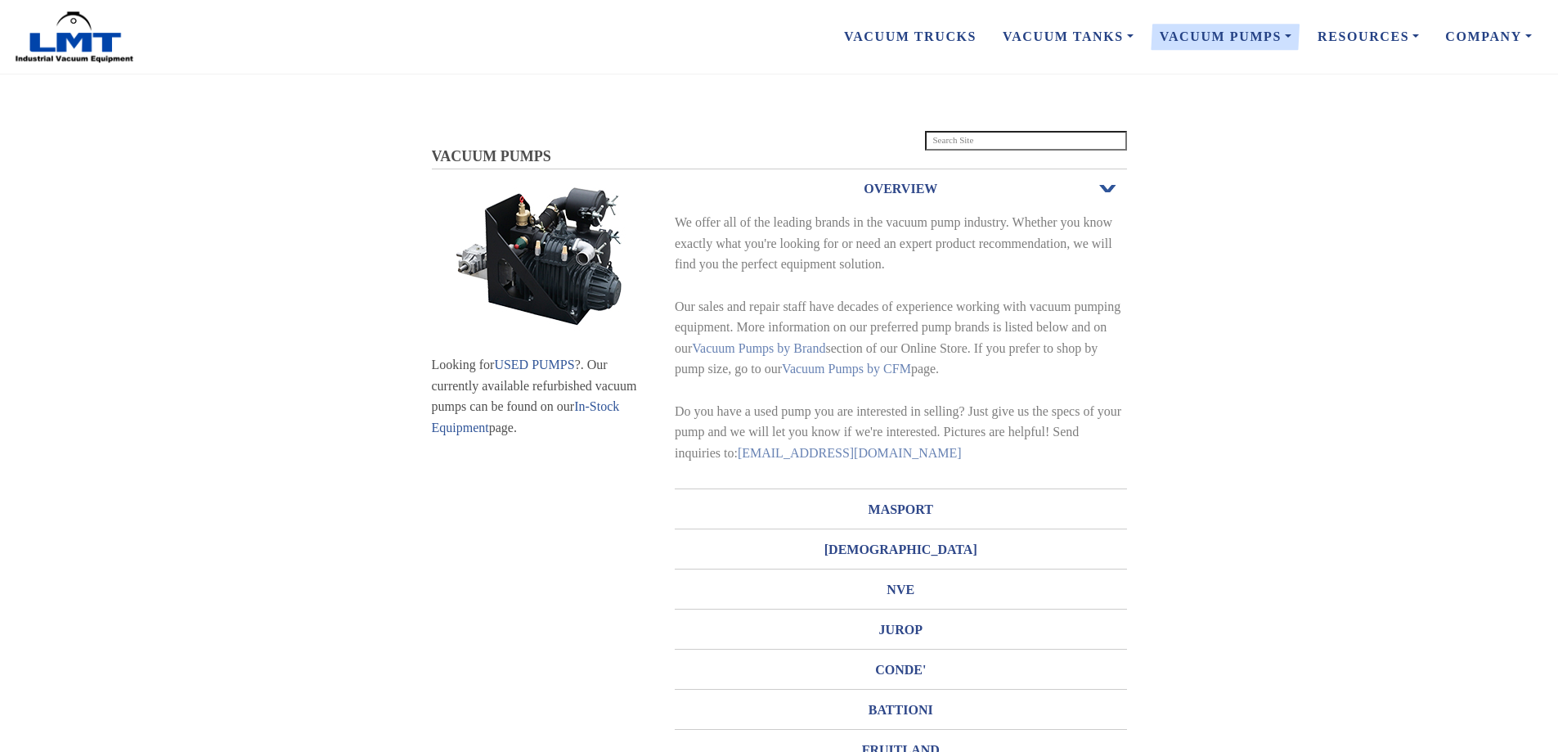
scroll to position [14, 0]
